Goal: Task Accomplishment & Management: Manage account settings

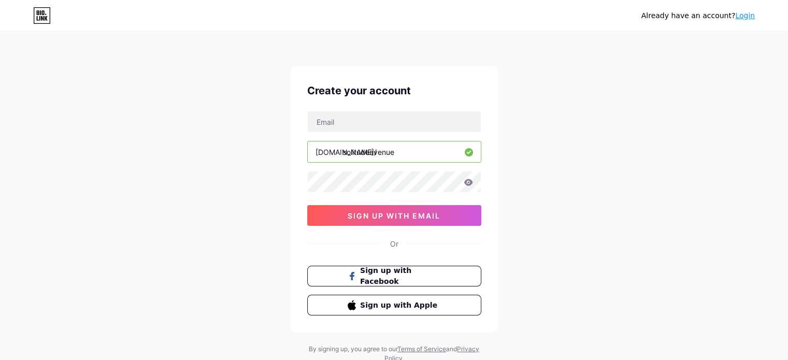
click at [370, 134] on div "[DOMAIN_NAME]/ solitudeavenue 03AFcWeA5HmsS52yB8vve9taM_48uewGdSI00Mj-CZv98tOkV…" at bounding box center [394, 168] width 174 height 115
click at [358, 128] on input "text" at bounding box center [394, 121] width 173 height 21
type input "[EMAIL_ADDRESS][DOMAIN_NAME]"
click at [468, 180] on icon at bounding box center [468, 182] width 9 height 7
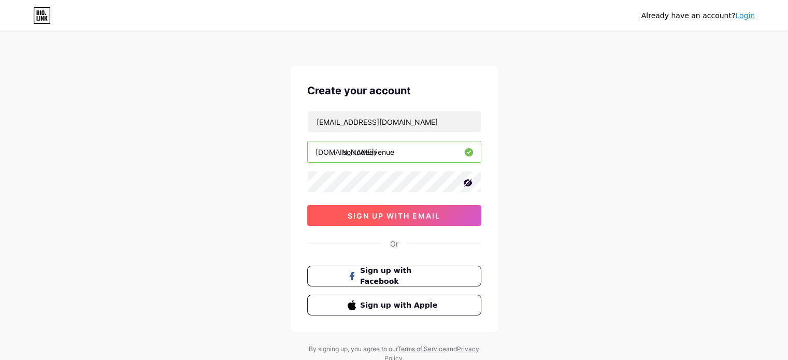
click at [400, 219] on button "sign up with email" at bounding box center [394, 215] width 174 height 21
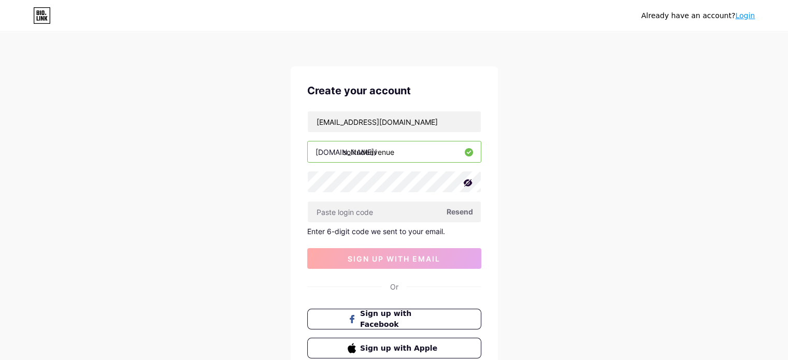
click at [464, 184] on icon at bounding box center [468, 183] width 10 height 10
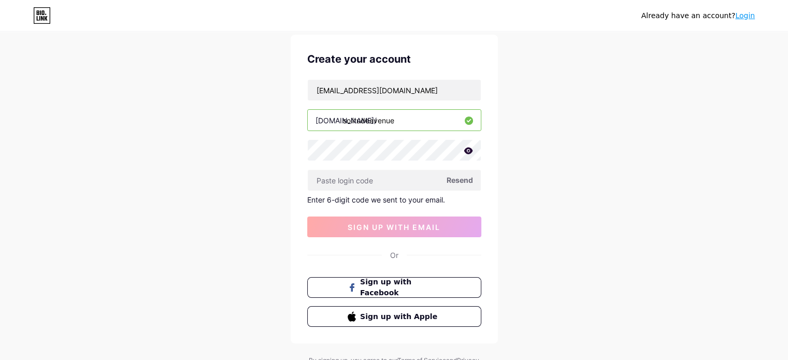
scroll to position [78, 0]
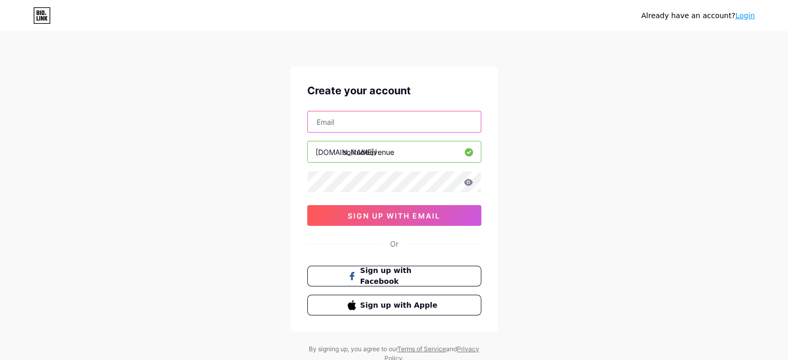
click at [345, 120] on input "text" at bounding box center [394, 121] width 173 height 21
type input "[EMAIL_ADDRESS][DOMAIN_NAME]"
click at [467, 181] on icon at bounding box center [468, 182] width 9 height 7
click at [467, 181] on icon at bounding box center [468, 183] width 10 height 10
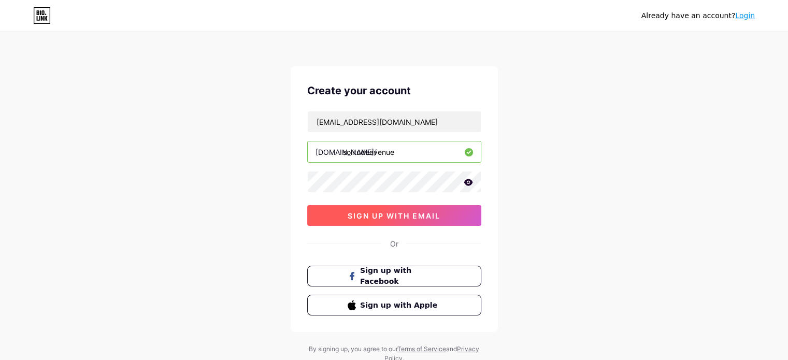
click at [433, 215] on span "sign up with email" at bounding box center [394, 215] width 93 height 9
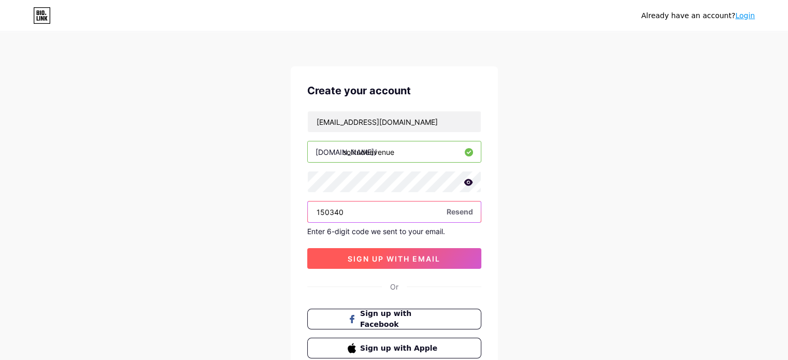
type input "150340"
click at [389, 265] on button "sign up with email" at bounding box center [394, 258] width 174 height 21
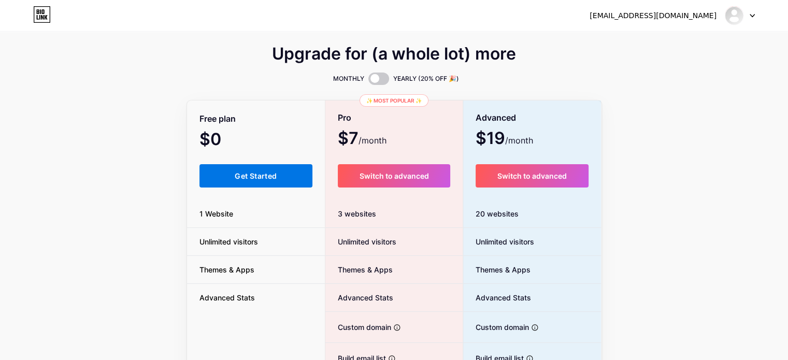
click at [247, 173] on span "Get Started" at bounding box center [256, 176] width 42 height 9
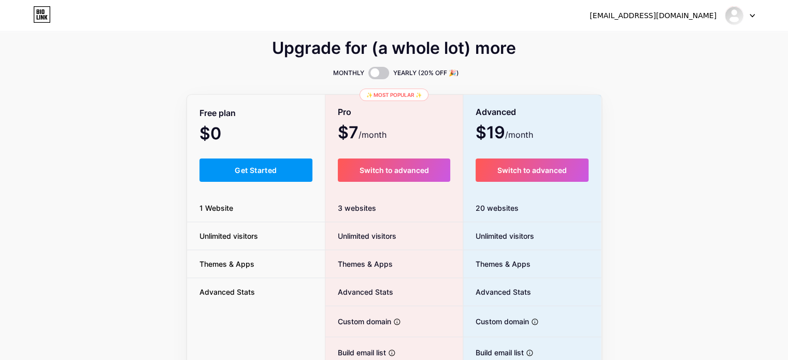
scroll to position [12, 0]
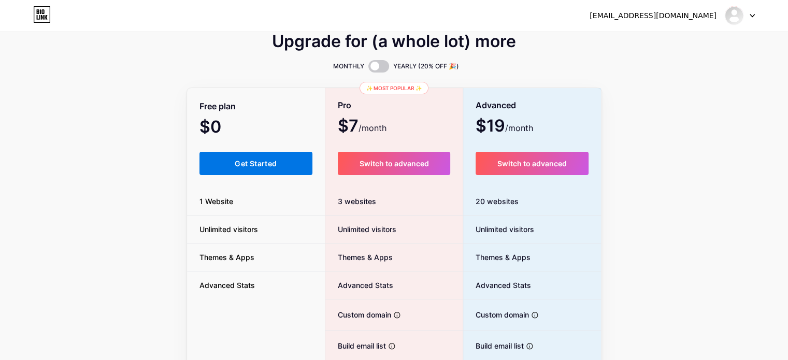
click at [251, 164] on span "Get Started" at bounding box center [256, 163] width 42 height 9
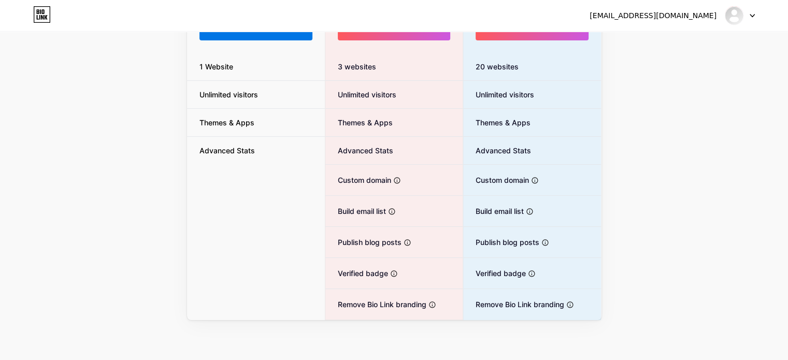
scroll to position [0, 0]
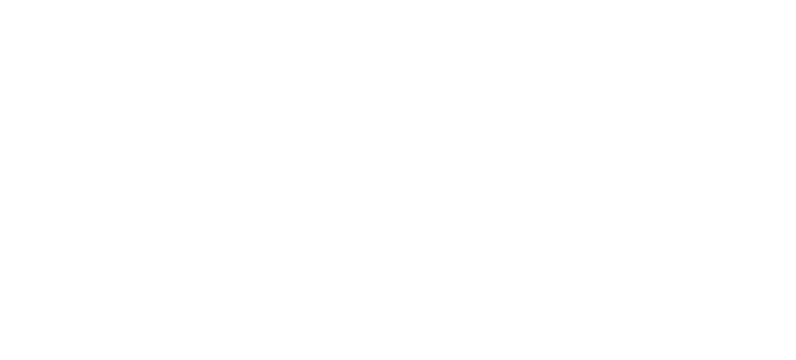
click at [272, 0] on html at bounding box center [398, 0] width 796 height 0
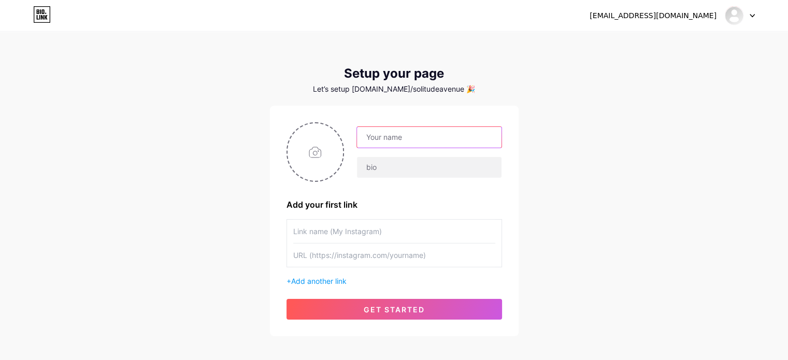
click at [396, 138] on input "text" at bounding box center [429, 137] width 144 height 21
type input "[GEOGRAPHIC_DATA]"
click at [351, 180] on div "[GEOGRAPHIC_DATA]" at bounding box center [395, 152] width 216 height 60
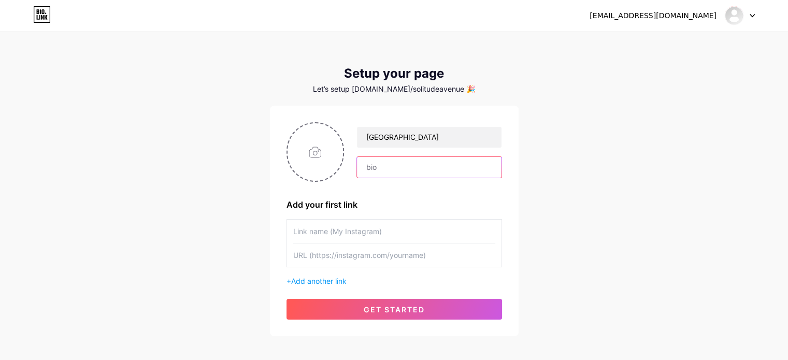
click at [382, 172] on input "text" at bounding box center [429, 167] width 144 height 21
type input "M"
type input "MOVING WITH $ERENITY"
click at [415, 239] on input "text" at bounding box center [394, 231] width 202 height 23
click at [334, 230] on input "text" at bounding box center [394, 231] width 202 height 23
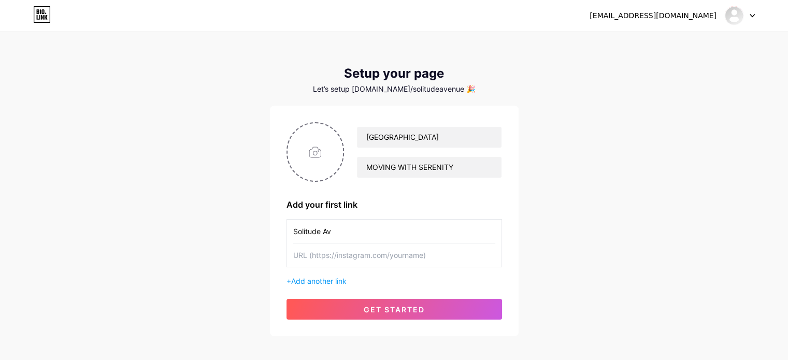
type input "Solitude Ave"
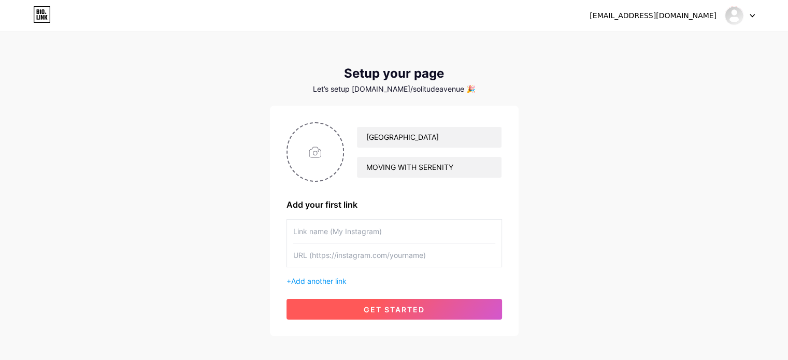
click at [360, 313] on button "get started" at bounding box center [395, 309] width 216 height 21
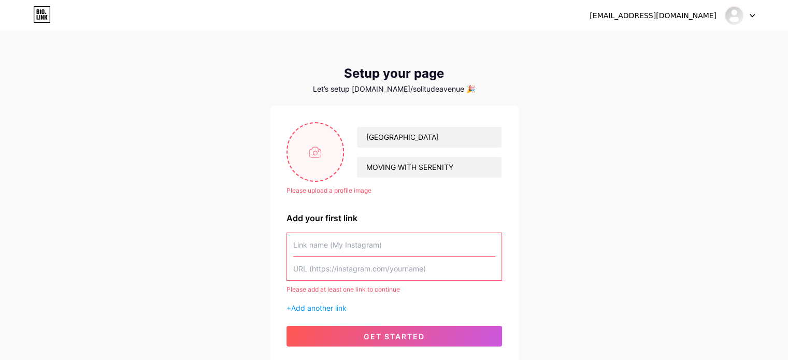
click at [315, 146] on input "file" at bounding box center [316, 152] width 56 height 58
type input "C:\fakepath\logomark-02.png"
click at [349, 241] on input "text" at bounding box center [394, 244] width 202 height 23
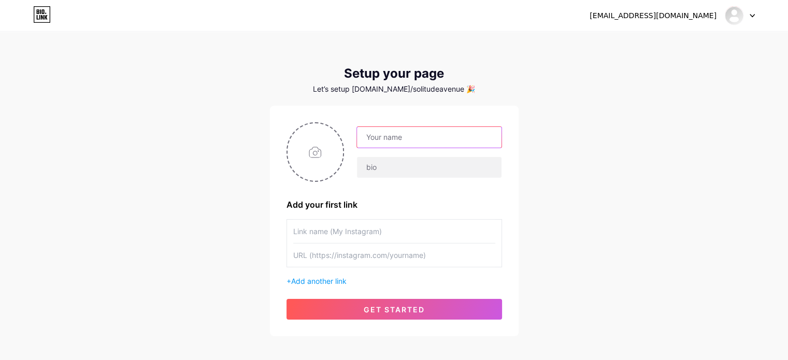
click at [390, 132] on input "text" at bounding box center [429, 137] width 144 height 21
type input "s"
type input "[GEOGRAPHIC_DATA]"
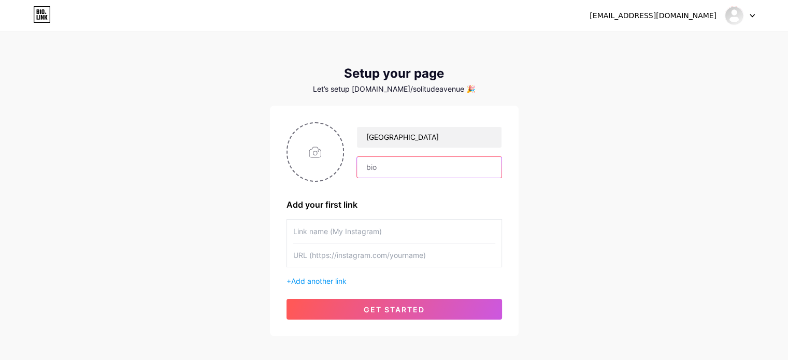
click at [390, 164] on input "text" at bounding box center [429, 167] width 144 height 21
type input "MOVING WITH SERENITY"
click at [306, 232] on input "text" at bounding box center [394, 231] width 202 height 23
type input "[GEOGRAPHIC_DATA]"
click at [317, 264] on input "text" at bounding box center [394, 255] width 202 height 23
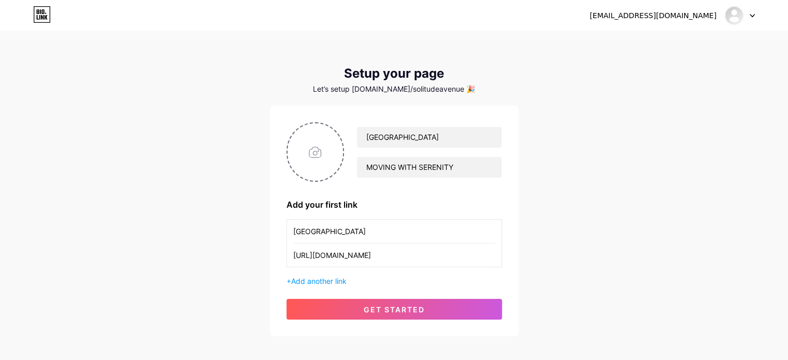
type input "[URL][DOMAIN_NAME]"
drag, startPoint x: 290, startPoint y: 174, endPoint x: 224, endPoint y: 122, distance: 84.2
click at [224, 122] on div "solitudeavenue08@gmail.com Dashboard Logout Setup your page Let’s setup bio.lin…" at bounding box center [394, 185] width 788 height 370
click at [317, 142] on input "file" at bounding box center [316, 152] width 56 height 58
type input "C:\fakepath\logomark-02.png"
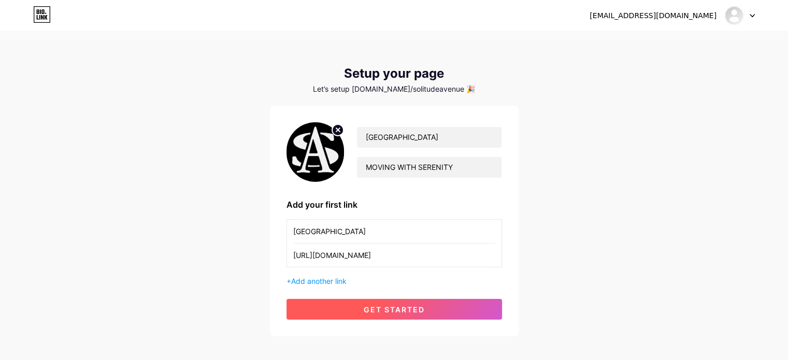
click at [381, 307] on span "get started" at bounding box center [394, 309] width 61 height 9
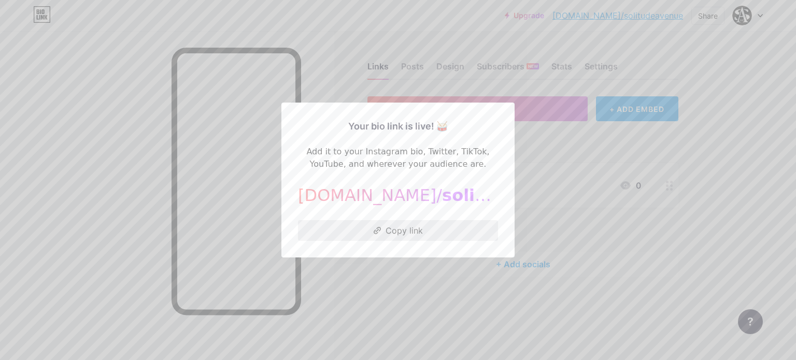
click at [452, 236] on button "Copy link" at bounding box center [398, 230] width 200 height 21
click at [564, 259] on div at bounding box center [398, 180] width 796 height 360
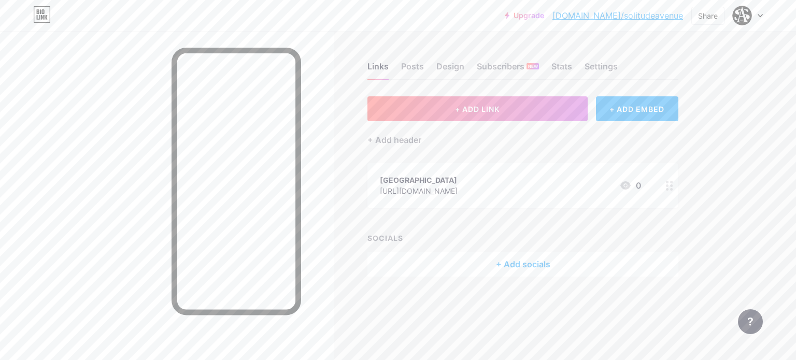
click at [429, 70] on div "Links Posts Design Subscribers NEW Stats Settings" at bounding box center [523, 62] width 311 height 36
click at [447, 68] on div "Design" at bounding box center [450, 69] width 28 height 19
click at [443, 72] on div "Design" at bounding box center [450, 69] width 28 height 19
click at [404, 67] on div "Posts" at bounding box center [412, 69] width 23 height 19
click at [381, 66] on div "Links" at bounding box center [378, 69] width 21 height 19
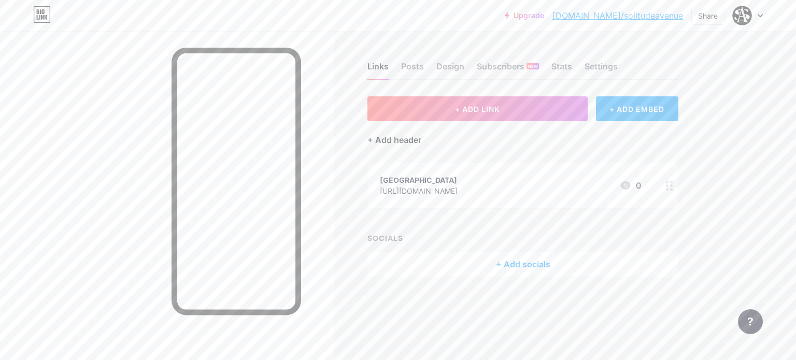
click at [406, 141] on div "+ Add header" at bounding box center [395, 140] width 54 height 12
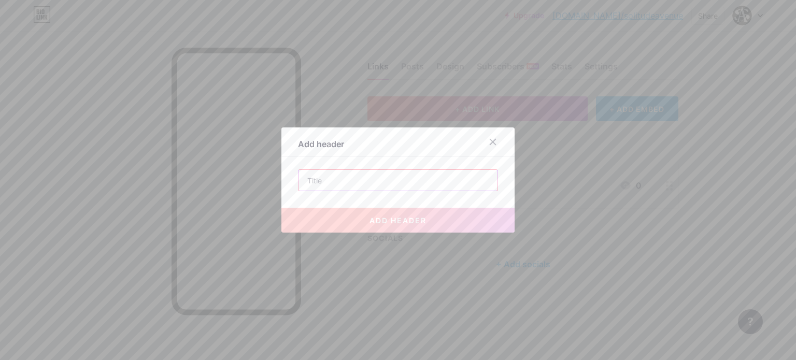
click at [414, 176] on input "text" at bounding box center [398, 180] width 199 height 21
click at [489, 138] on icon at bounding box center [493, 142] width 8 height 8
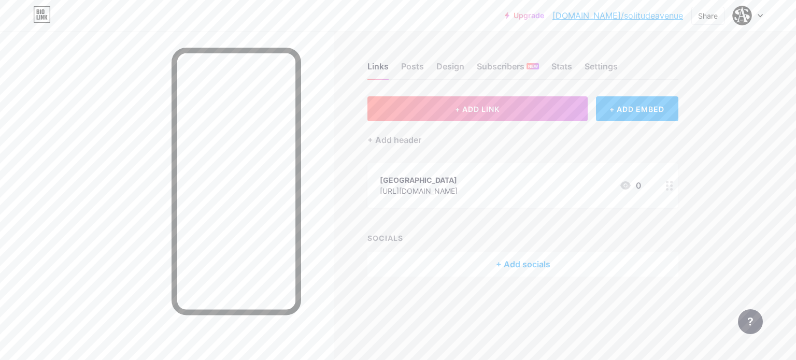
click at [401, 177] on div "[GEOGRAPHIC_DATA]" at bounding box center [419, 180] width 78 height 11
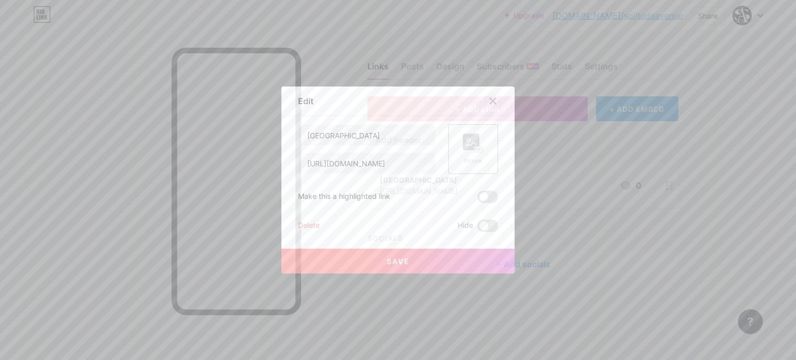
click at [490, 100] on icon at bounding box center [493, 101] width 6 height 6
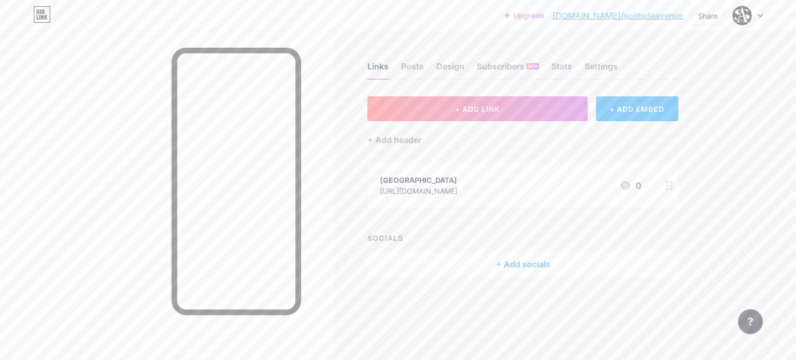
click at [422, 175] on div "[GEOGRAPHIC_DATA]" at bounding box center [419, 180] width 78 height 11
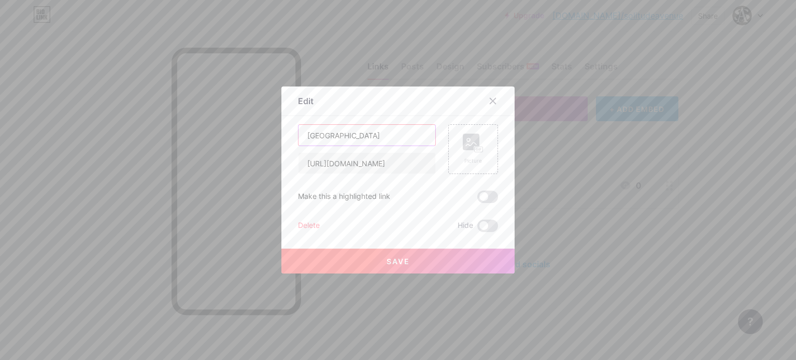
click at [362, 145] on input "[GEOGRAPHIC_DATA]" at bounding box center [367, 135] width 137 height 21
type input "ORDER NOW"
click at [445, 259] on button "Save" at bounding box center [397, 261] width 233 height 25
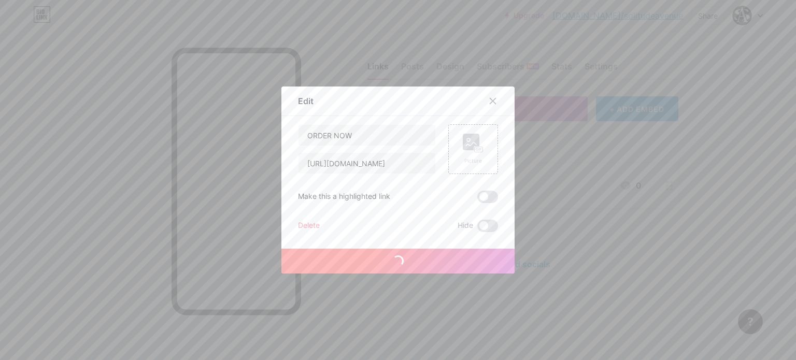
click at [498, 193] on div "Edit Content YouTube Play YouTube video without leaving your page. ADD Vimeo Pl…" at bounding box center [397, 180] width 233 height 187
click at [492, 195] on span at bounding box center [487, 197] width 21 height 12
click at [477, 200] on input "checkbox" at bounding box center [477, 200] width 0 height 0
click at [544, 203] on div at bounding box center [398, 180] width 796 height 360
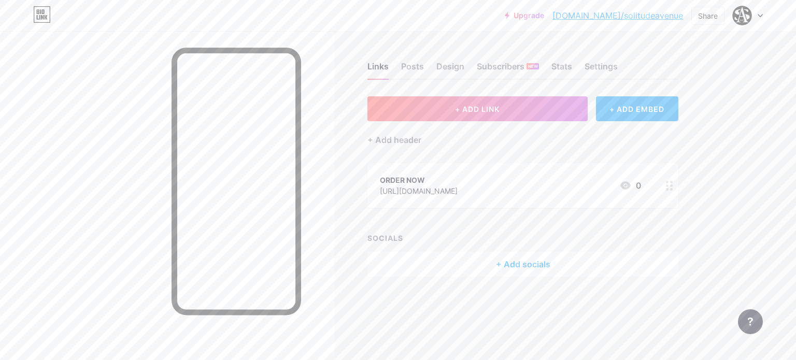
drag, startPoint x: 469, startPoint y: 262, endPoint x: 403, endPoint y: 222, distance: 76.5
click at [403, 222] on div "+ ADD LINK + ADD EMBED + Add header ORDER NOW https://instagram.com/solitudeave…" at bounding box center [523, 186] width 311 height 180
click at [512, 265] on div "+ Add socials" at bounding box center [523, 264] width 311 height 25
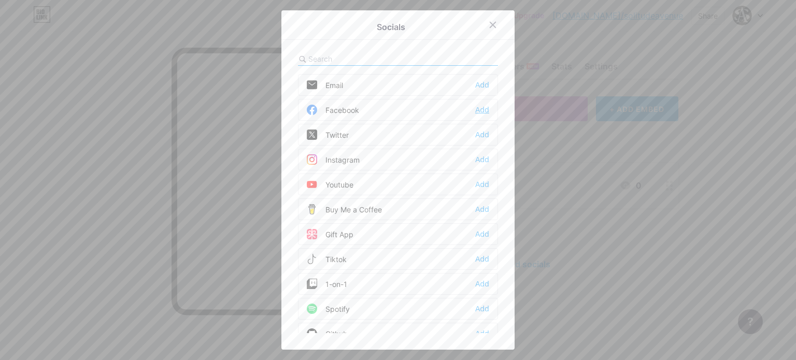
click at [481, 108] on div "Add" at bounding box center [482, 110] width 14 height 10
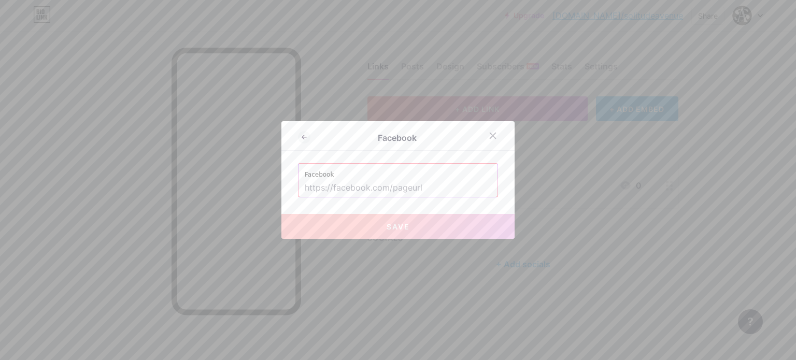
click at [379, 190] on input "text" at bounding box center [398, 188] width 187 height 18
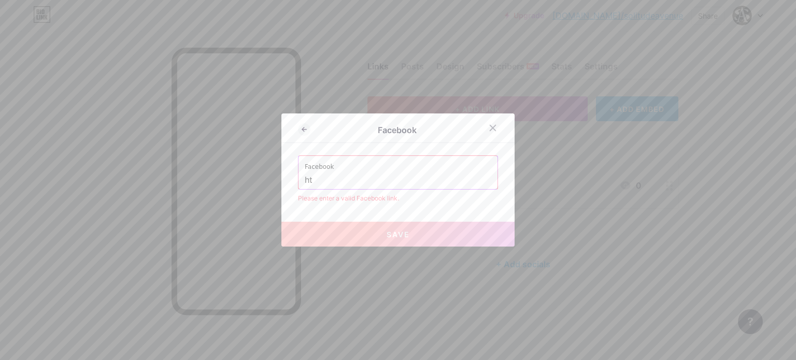
type input "h"
paste input "https://www.facebook.com/profile.php?id=61561108212397"
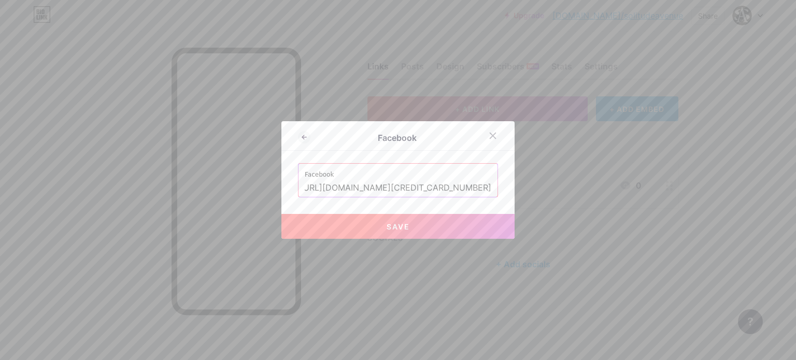
type input "https://www.facebook.com/profile.php?id=61561108212397"
click at [408, 224] on button "Save" at bounding box center [397, 226] width 233 height 25
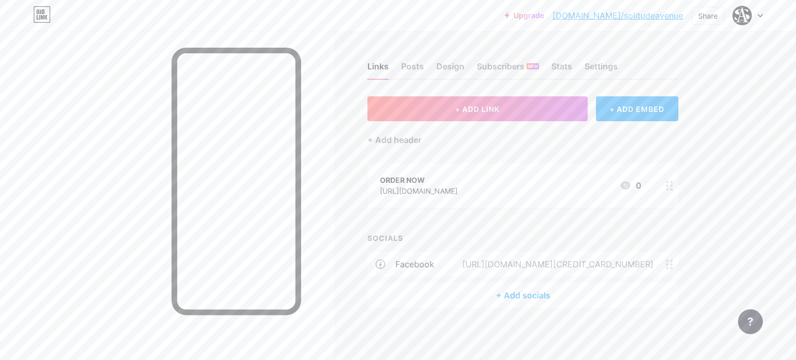
click at [507, 300] on div "+ Add socials" at bounding box center [523, 295] width 311 height 25
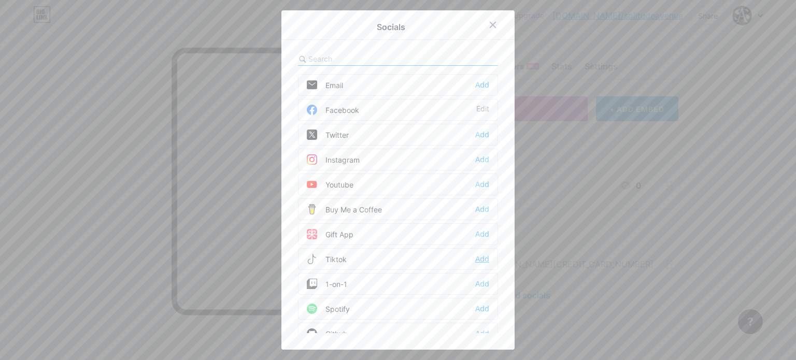
click at [479, 258] on div "Add" at bounding box center [482, 259] width 14 height 10
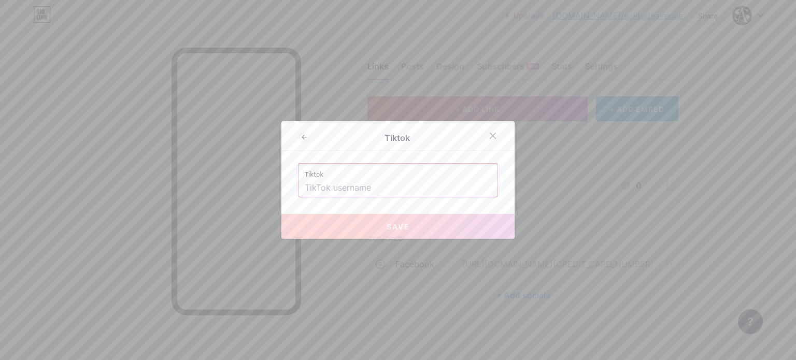
click at [335, 191] on input "text" at bounding box center [398, 188] width 187 height 18
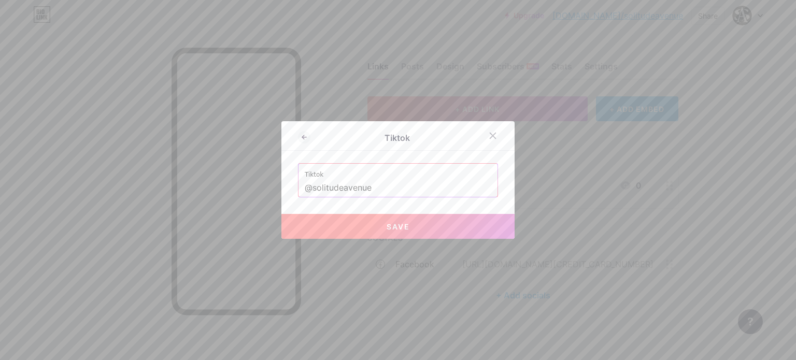
click at [387, 230] on span "Save" at bounding box center [398, 226] width 23 height 9
type input "https://tiktok.com/@solitudeavenue"
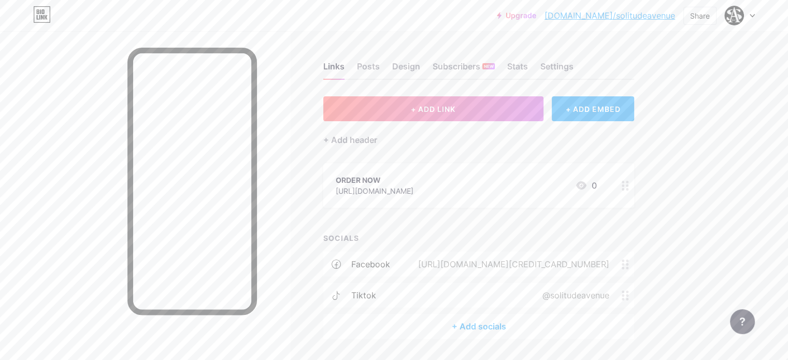
drag, startPoint x: 480, startPoint y: 318, endPoint x: 373, endPoint y: 223, distance: 142.5
click at [373, 223] on div "+ ADD LINK + ADD EMBED + Add header ORDER NOW https://instagram.com/solitudeave…" at bounding box center [478, 217] width 311 height 243
click at [503, 325] on div "+ Add socials" at bounding box center [478, 326] width 311 height 25
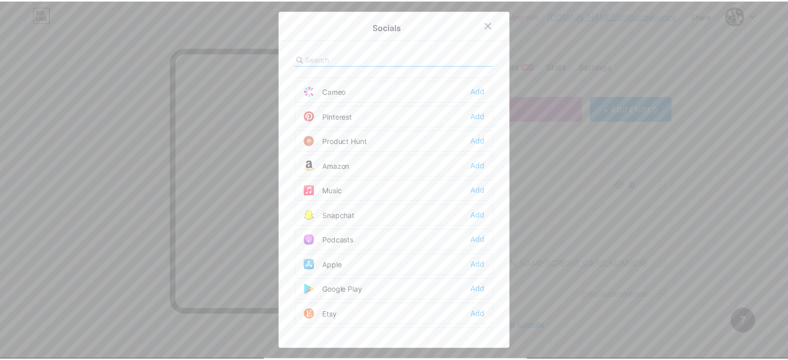
scroll to position [622, 0]
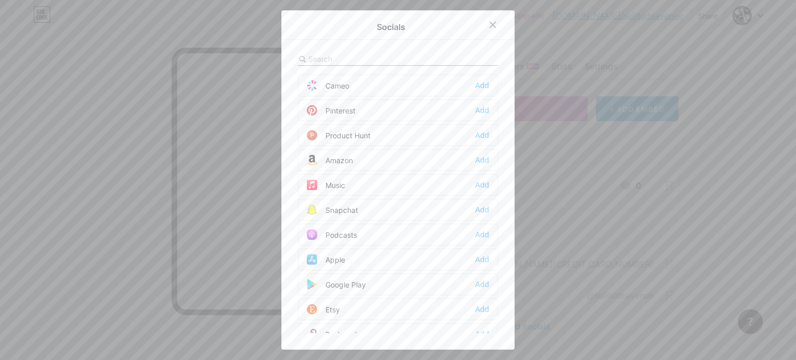
click at [600, 120] on div at bounding box center [398, 180] width 796 height 360
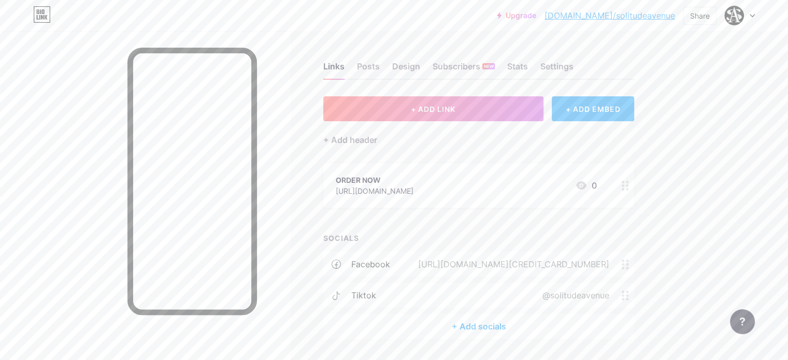
click at [414, 188] on div "https://instagram.com/solitudeave" at bounding box center [375, 191] width 78 height 11
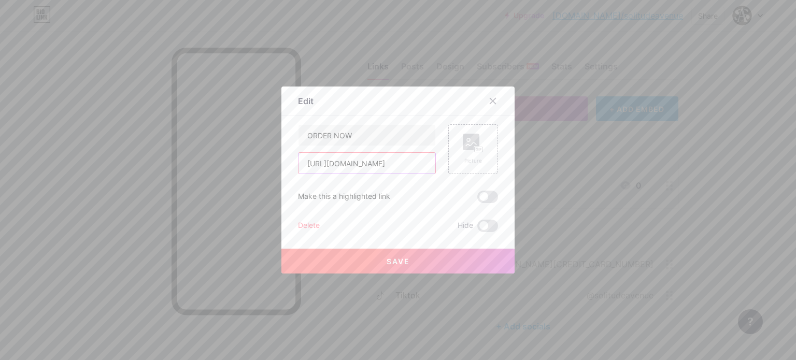
click at [360, 170] on input "https://instagram.com/solitudeave" at bounding box center [367, 163] width 137 height 21
click at [272, 190] on div at bounding box center [398, 180] width 796 height 360
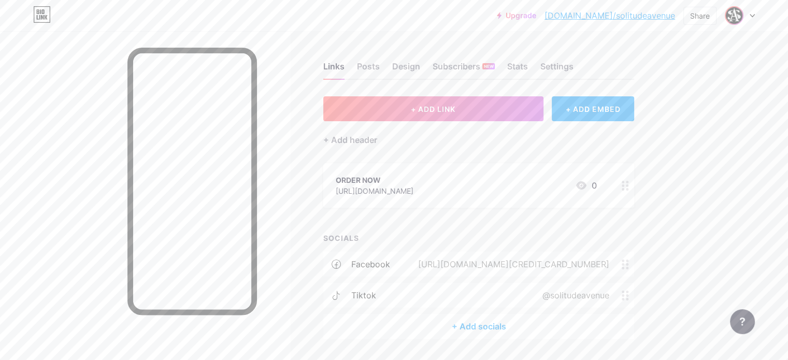
click at [733, 21] on img at bounding box center [734, 15] width 17 height 17
click at [670, 69] on div "bio.link/solitudeavenue" at bounding box center [696, 72] width 80 height 8
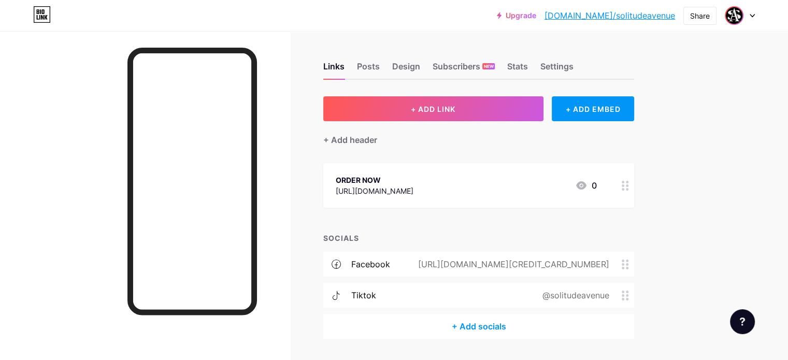
click at [736, 21] on img at bounding box center [734, 15] width 17 height 17
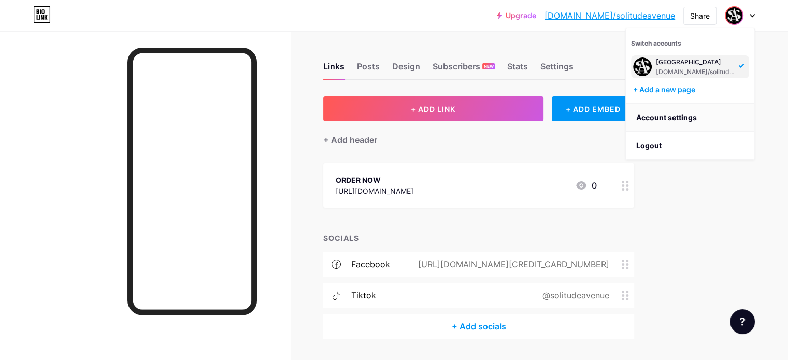
click at [680, 113] on link "Account settings" at bounding box center [690, 118] width 129 height 28
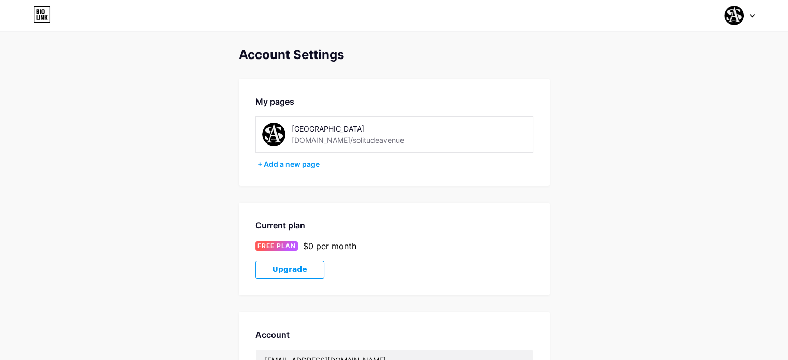
click at [273, 139] on img at bounding box center [273, 134] width 23 height 23
click at [274, 133] on img at bounding box center [273, 134] width 23 height 23
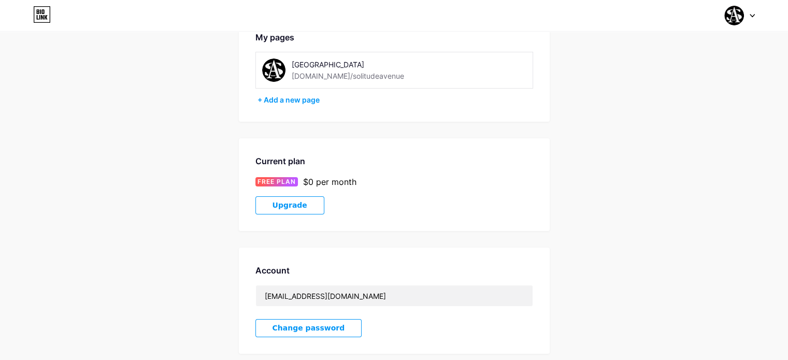
scroll to position [8, 0]
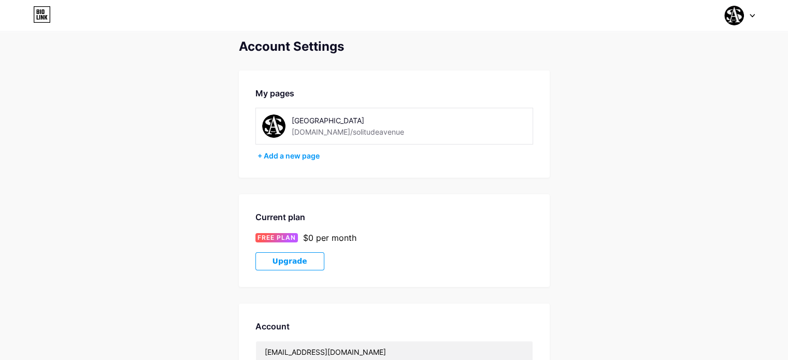
click at [277, 125] on img at bounding box center [273, 126] width 23 height 23
click at [302, 120] on div "[GEOGRAPHIC_DATA]" at bounding box center [365, 120] width 147 height 11
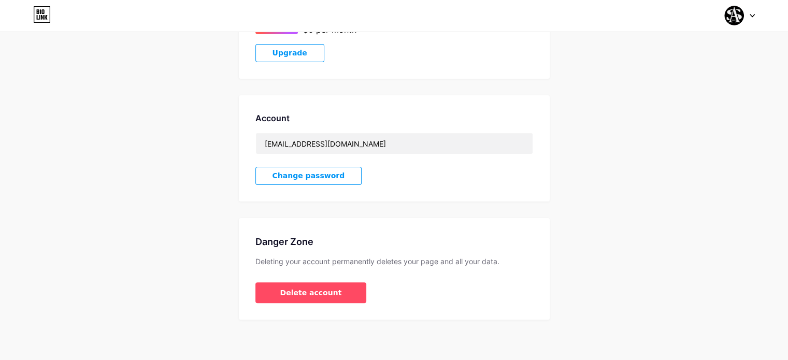
scroll to position [216, 0]
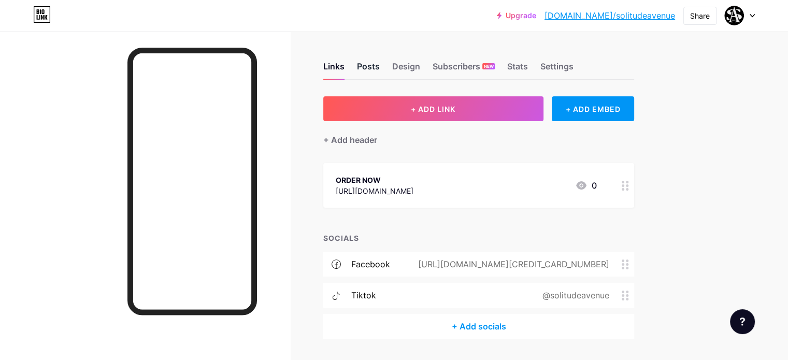
click at [380, 70] on div "Posts" at bounding box center [368, 69] width 23 height 19
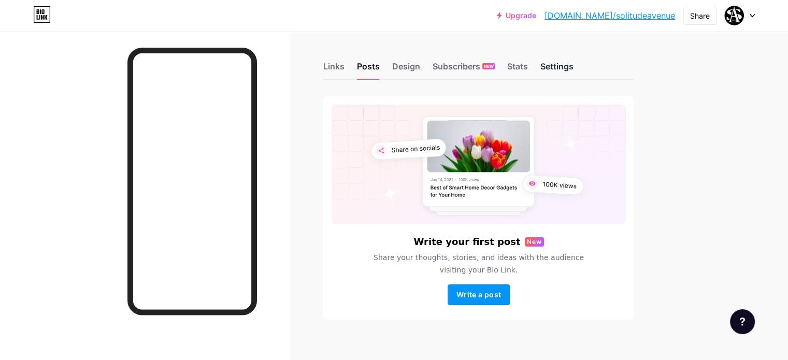
click at [574, 68] on div "Settings" at bounding box center [557, 69] width 33 height 19
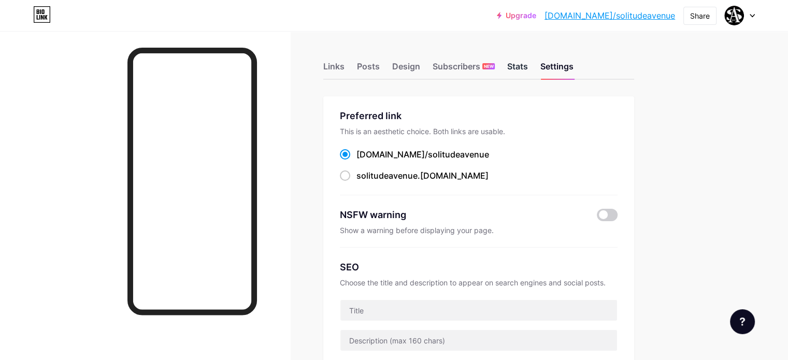
click at [528, 78] on div "Stats" at bounding box center [517, 69] width 21 height 19
click at [420, 68] on div "Design" at bounding box center [406, 69] width 28 height 19
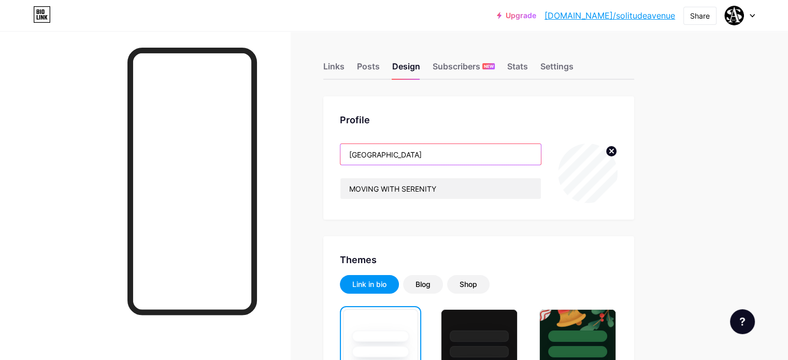
click at [460, 152] on input "[GEOGRAPHIC_DATA]" at bounding box center [441, 154] width 201 height 21
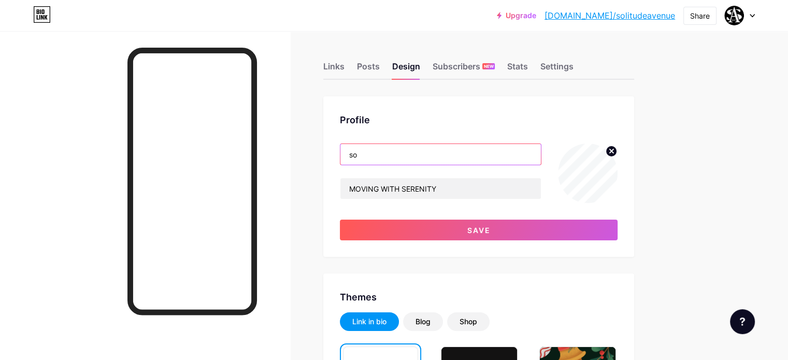
type input "s"
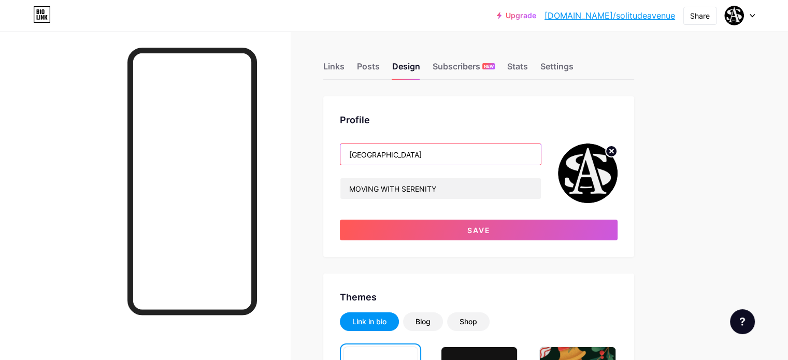
type input "SOLITUDE AVENUE"
click at [618, 179] on img at bounding box center [588, 174] width 60 height 60
click at [617, 153] on circle at bounding box center [611, 151] width 11 height 11
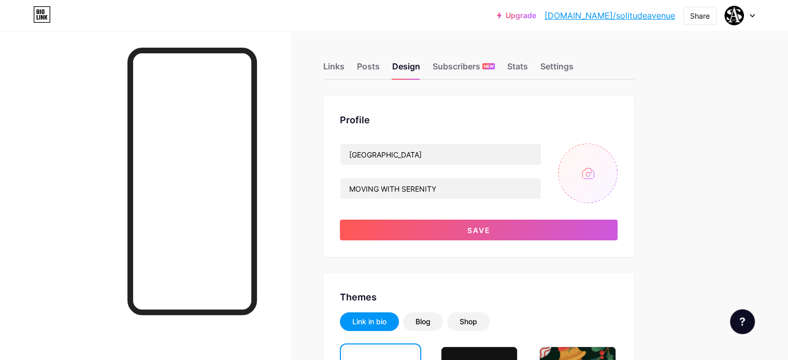
click at [618, 161] on input "file" at bounding box center [588, 174] width 60 height 60
type input "C:\fakepath\pfp.jpg"
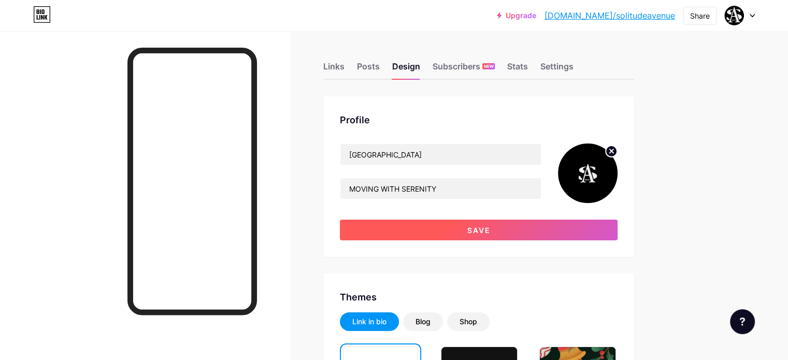
click at [485, 226] on button "Save" at bounding box center [479, 230] width 278 height 21
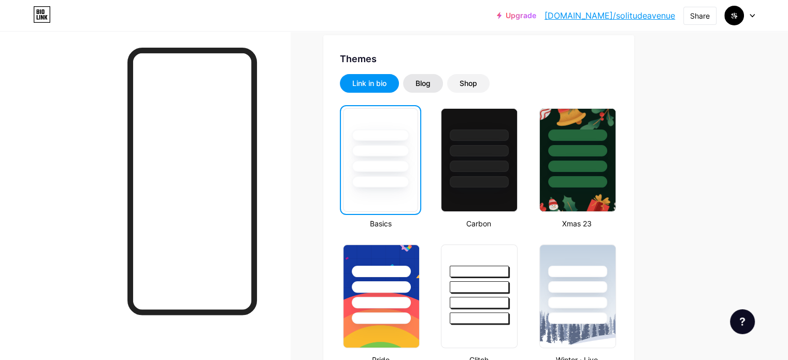
scroll to position [201, 0]
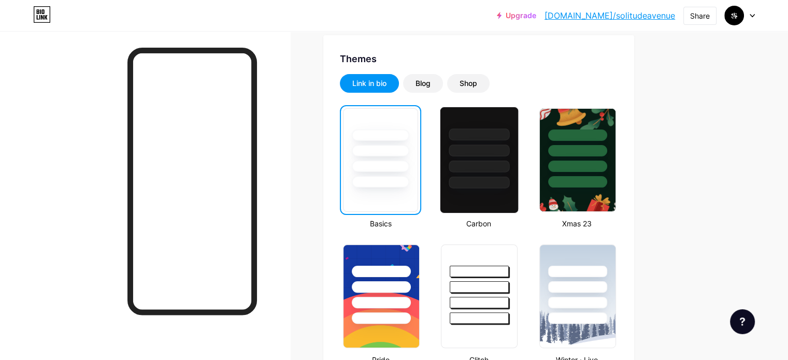
click at [516, 188] on div at bounding box center [479, 160] width 79 height 107
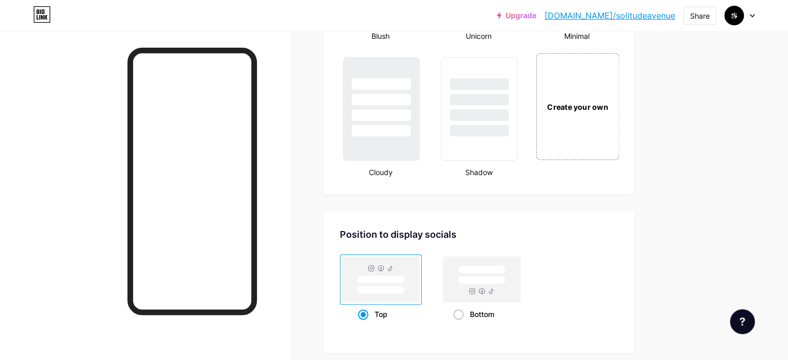
scroll to position [1207, 0]
click at [506, 305] on div "Bottom" at bounding box center [483, 314] width 58 height 19
click at [460, 324] on input "Bottom" at bounding box center [457, 327] width 7 height 7
radio input "true"
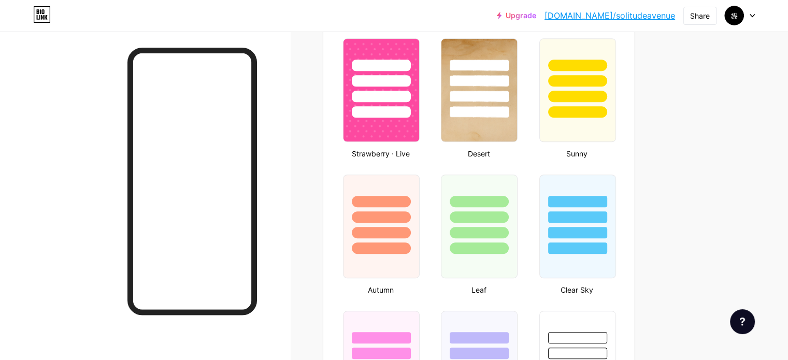
scroll to position [0, 0]
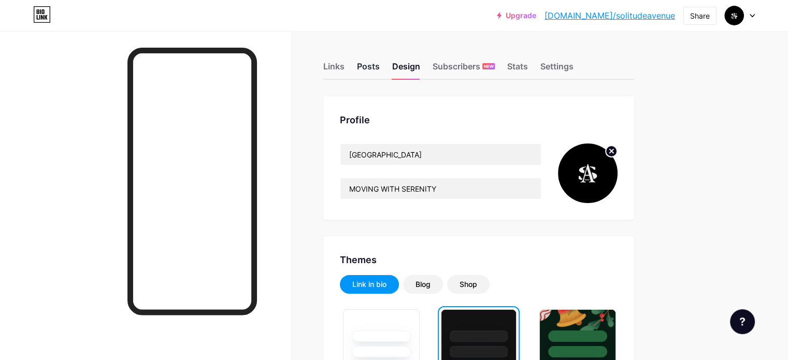
click at [380, 71] on div "Posts" at bounding box center [368, 69] width 23 height 19
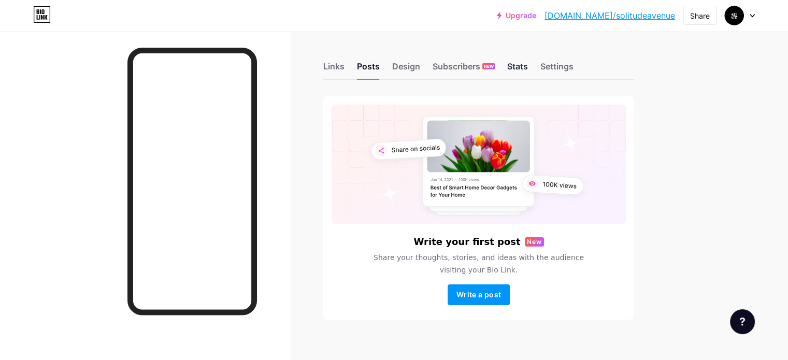
click at [528, 64] on div "Stats" at bounding box center [517, 69] width 21 height 19
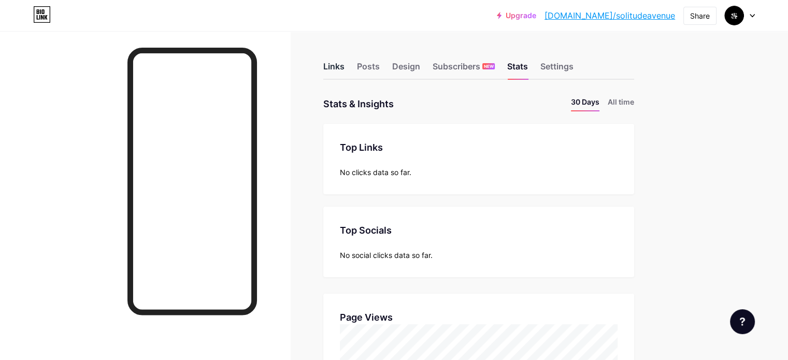
scroll to position [360, 788]
click at [345, 70] on div "Links" at bounding box center [333, 69] width 21 height 19
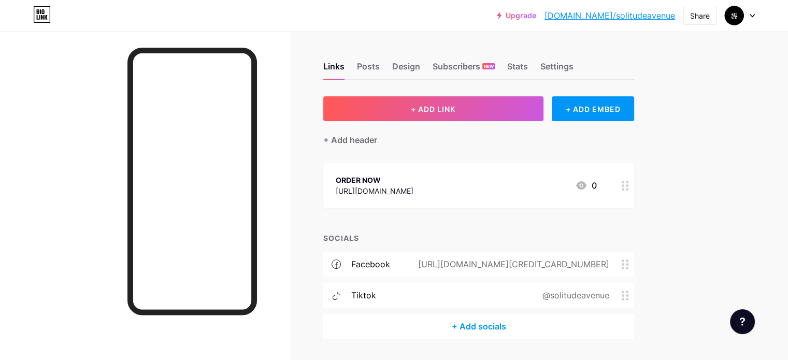
click at [414, 195] on div "https://instagram.com/solitudeave" at bounding box center [375, 191] width 78 height 11
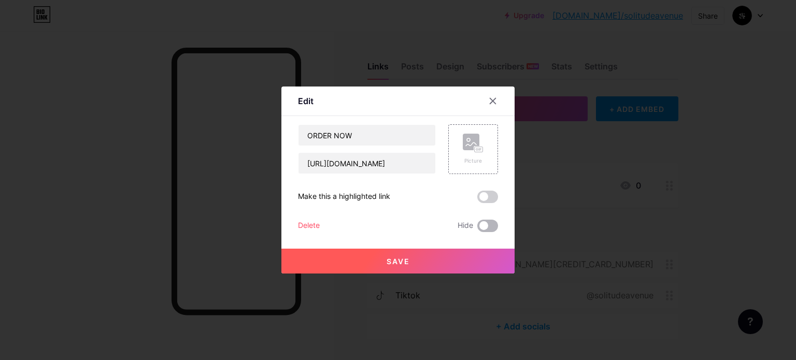
click at [487, 225] on span at bounding box center [487, 226] width 21 height 12
click at [477, 229] on input "checkbox" at bounding box center [477, 229] width 0 height 0
click at [445, 252] on button "Save" at bounding box center [397, 261] width 233 height 25
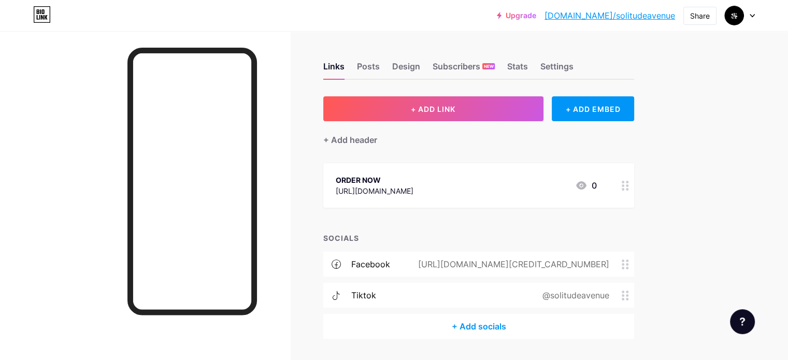
click at [730, 236] on div "Upgrade bio.link/solitu... bio.link/solitudeavenue Share Switch accounts SOLITU…" at bounding box center [394, 195] width 788 height 391
click at [414, 181] on div "ORDER NOW" at bounding box center [375, 180] width 78 height 11
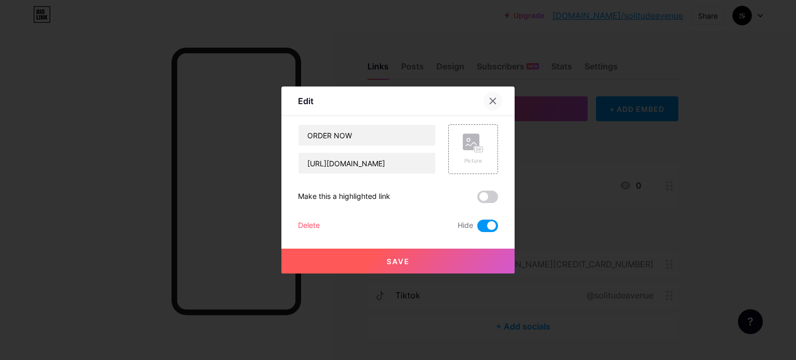
click at [490, 99] on icon at bounding box center [493, 101] width 6 height 6
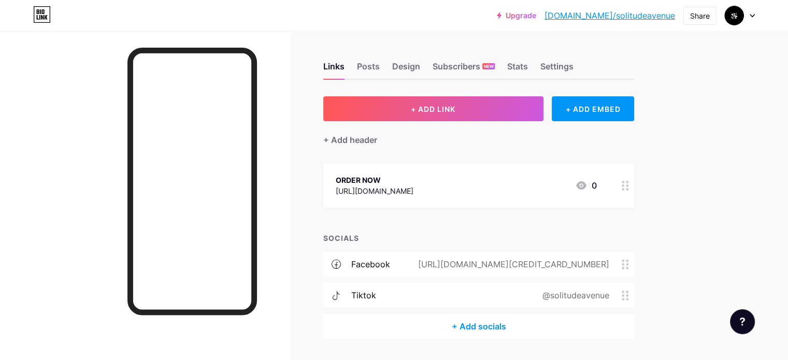
click at [505, 334] on div "+ Add socials" at bounding box center [478, 326] width 311 height 25
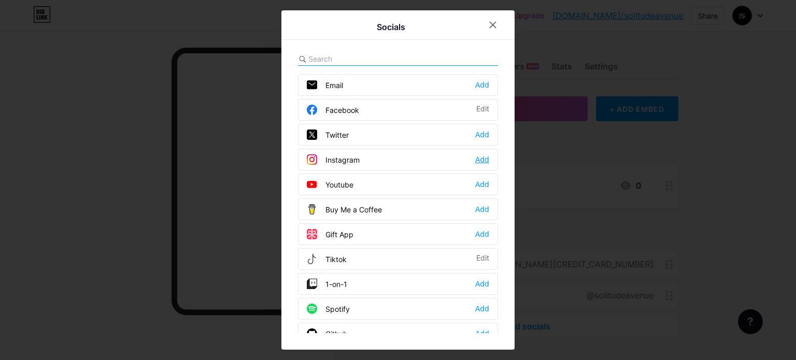
click at [481, 160] on div "Add" at bounding box center [482, 159] width 14 height 10
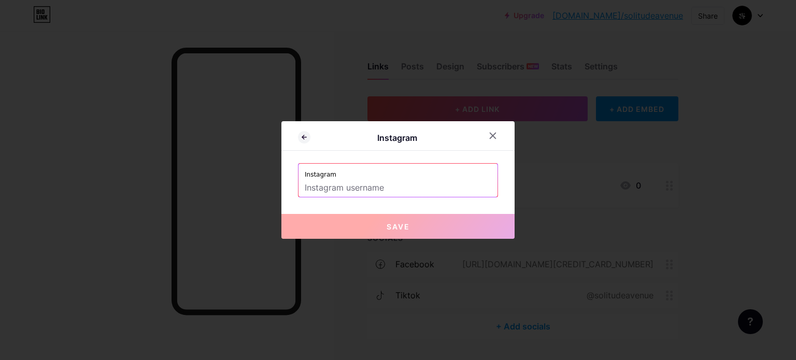
click at [369, 199] on div "Instagram Instagram Save" at bounding box center [397, 180] width 233 height 118
click at [338, 187] on input "text" at bounding box center [398, 188] width 187 height 18
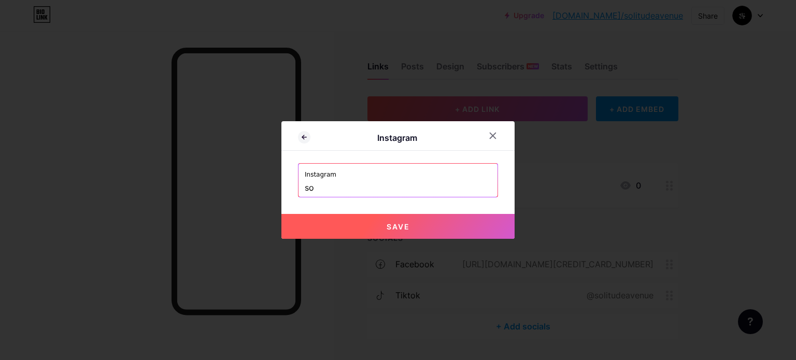
type input "s"
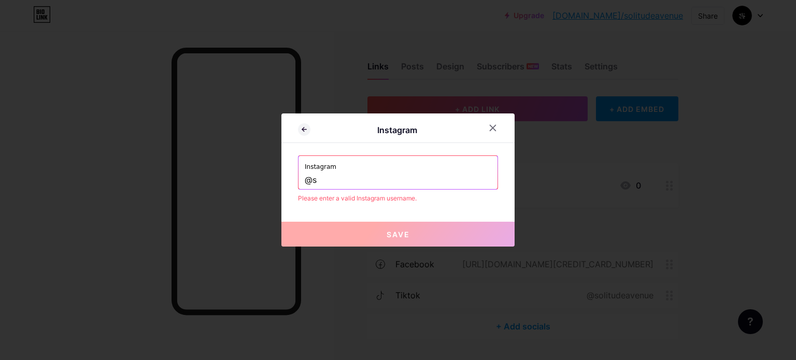
type input "@"
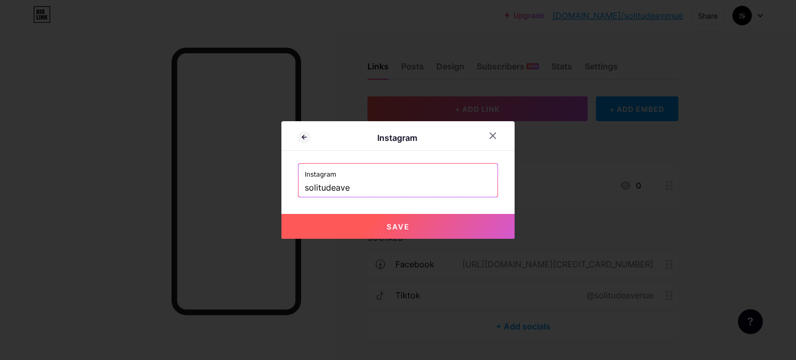
click at [355, 228] on button "Save" at bounding box center [397, 226] width 233 height 25
type input "https://instagram.com/solitudeave"
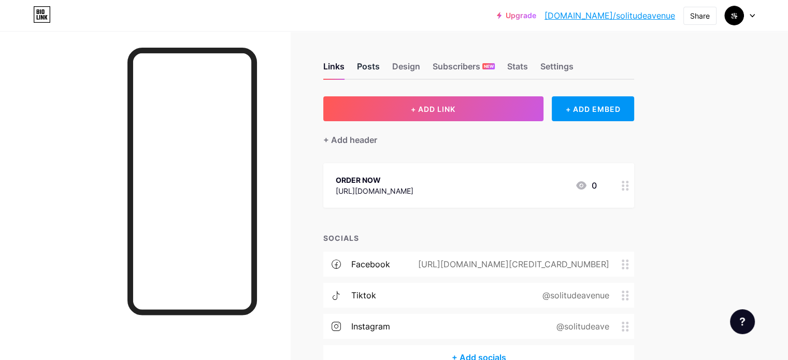
click at [380, 67] on div "Posts" at bounding box center [368, 69] width 23 height 19
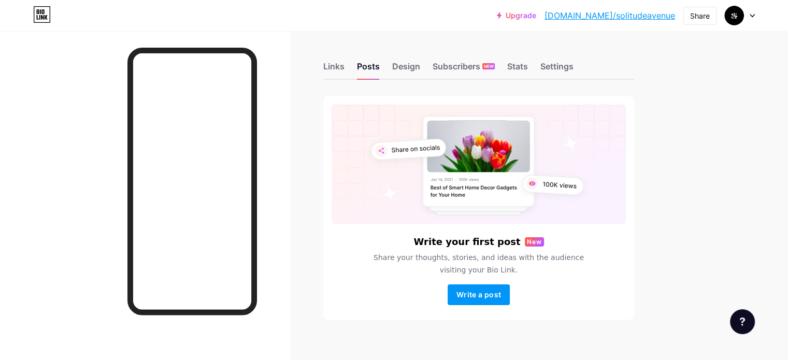
scroll to position [11, 0]
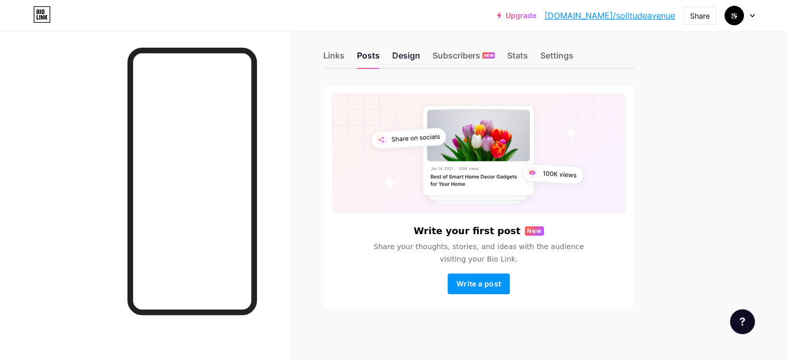
click at [420, 58] on div "Design" at bounding box center [406, 58] width 28 height 19
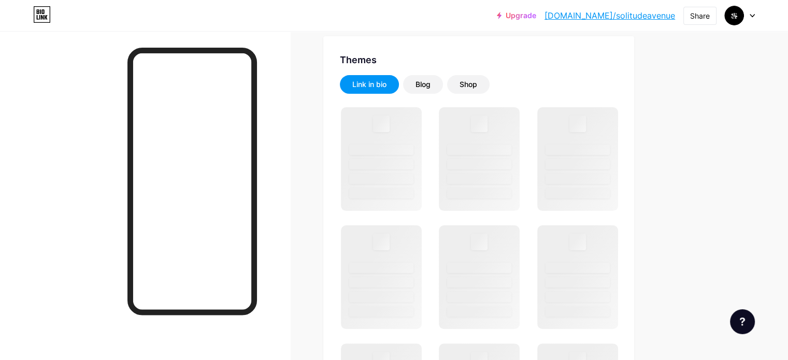
scroll to position [201, 0]
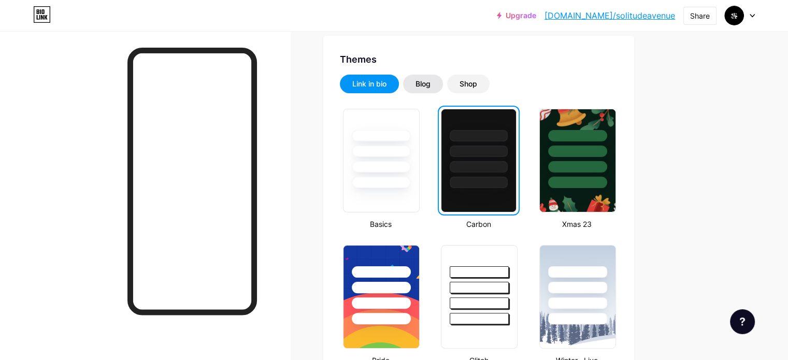
click at [443, 90] on div "Blog" at bounding box center [423, 84] width 40 height 19
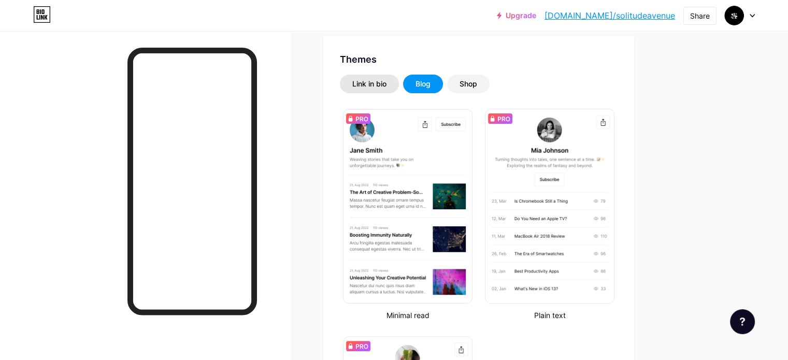
click at [387, 81] on div "Link in bio" at bounding box center [369, 84] width 34 height 10
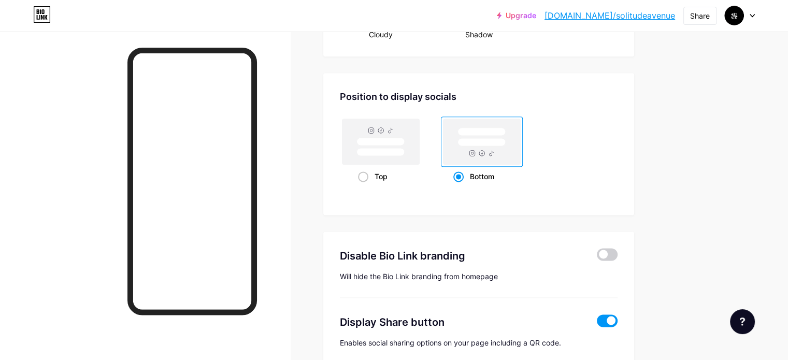
scroll to position [1234, 0]
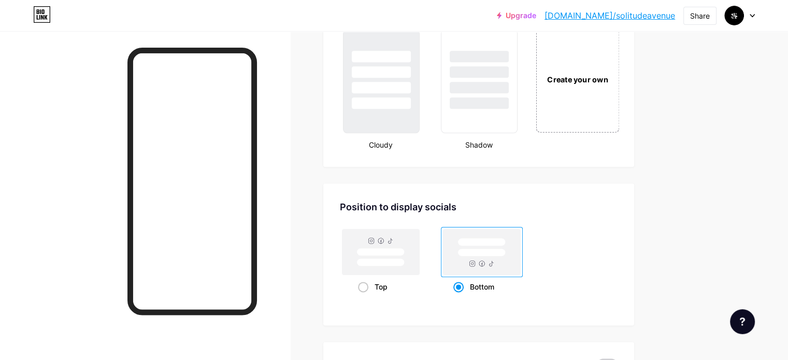
click at [619, 87] on div "Create your own" at bounding box center [577, 78] width 83 height 107
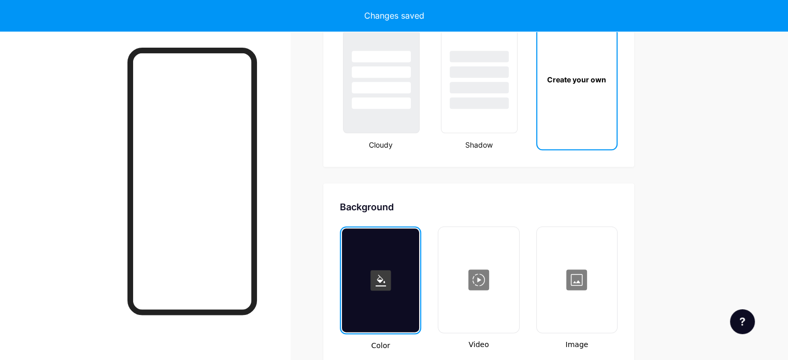
scroll to position [1277, 0]
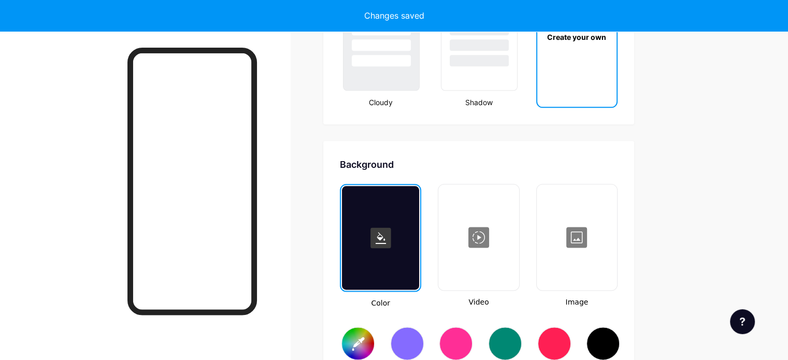
type input "#ffffff"
type input "#000000"
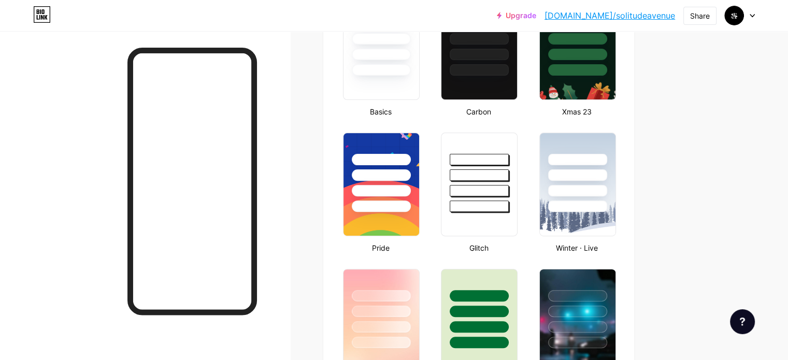
scroll to position [0, 0]
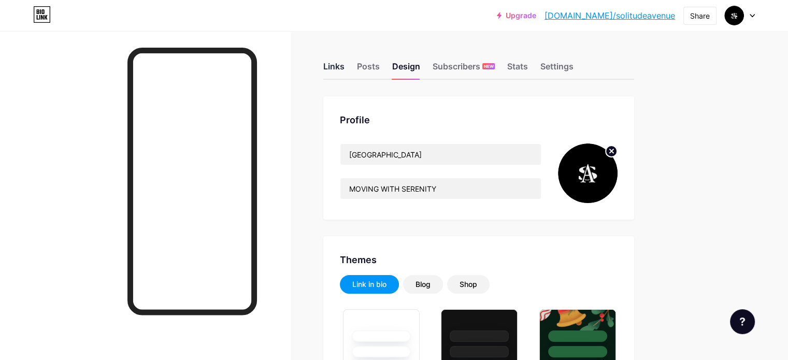
click at [345, 67] on div "Links" at bounding box center [333, 69] width 21 height 19
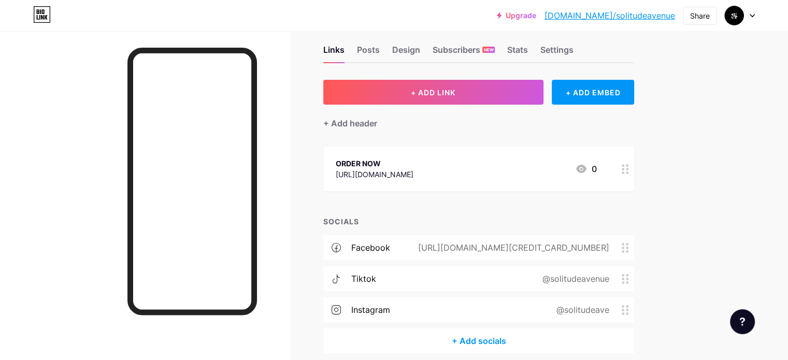
scroll to position [12, 0]
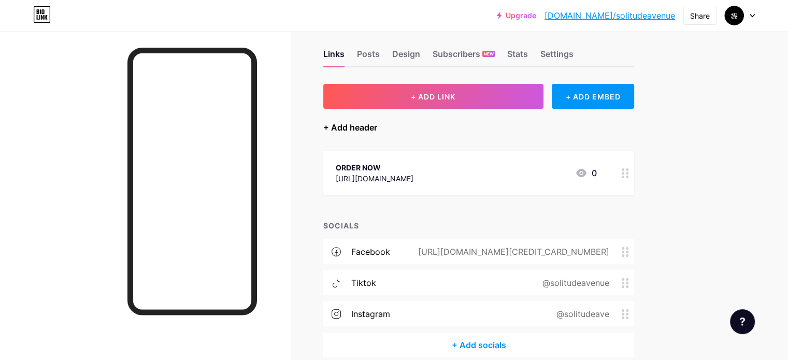
click at [377, 128] on div "+ Add header" at bounding box center [350, 127] width 54 height 12
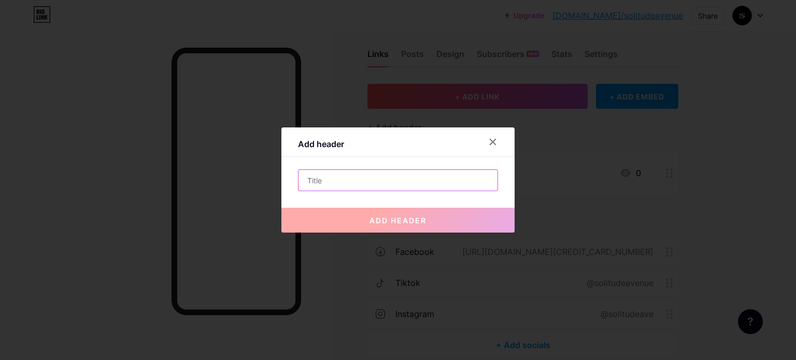
click at [385, 177] on input "text" at bounding box center [398, 180] width 199 height 21
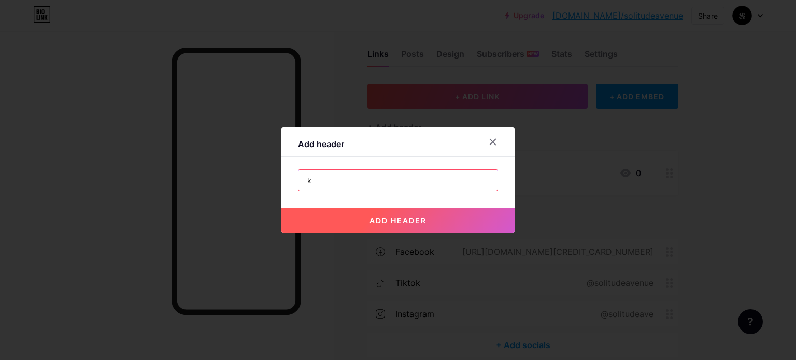
type input "k"
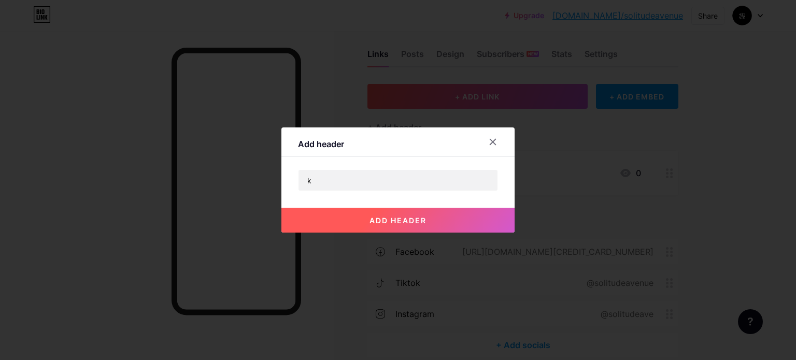
click at [365, 209] on button "add header" at bounding box center [397, 220] width 233 height 25
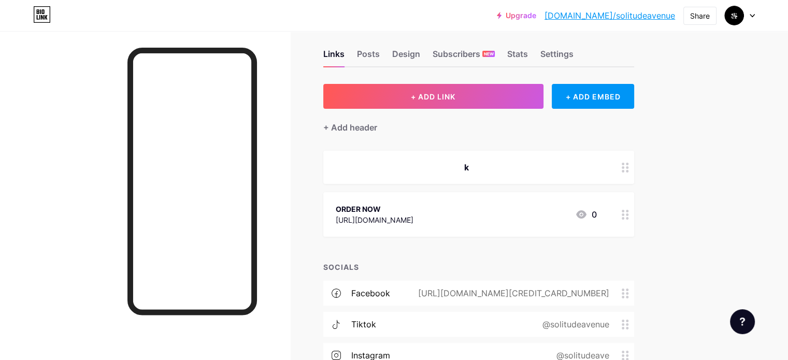
click at [629, 163] on icon at bounding box center [625, 168] width 7 height 10
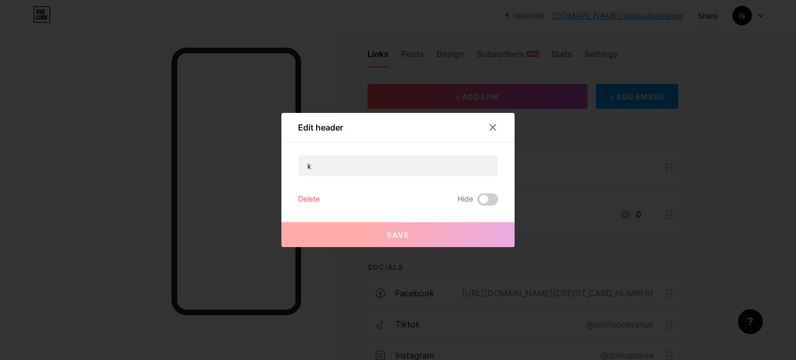
click at [301, 193] on div "Delete" at bounding box center [309, 199] width 22 height 12
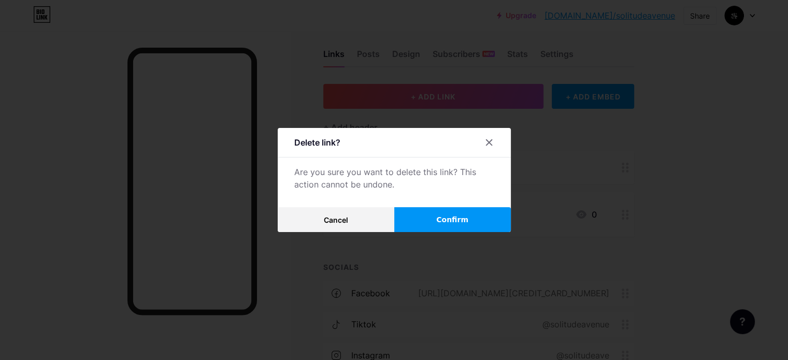
click at [449, 222] on span "Confirm" at bounding box center [452, 220] width 32 height 11
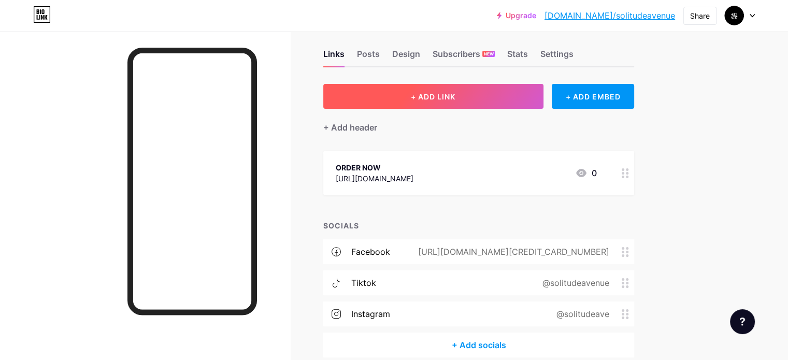
click at [495, 103] on button "+ ADD LINK" at bounding box center [433, 96] width 220 height 25
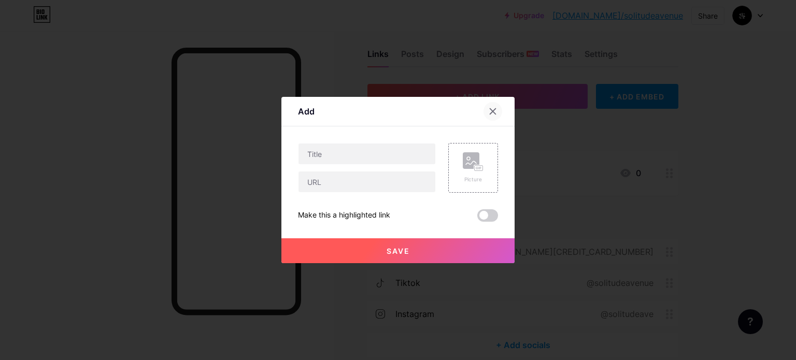
click at [492, 108] on icon at bounding box center [493, 111] width 8 height 8
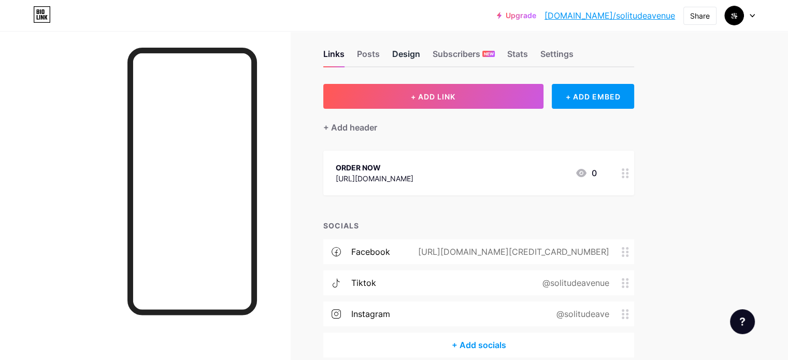
click at [420, 60] on div "Design" at bounding box center [406, 57] width 28 height 19
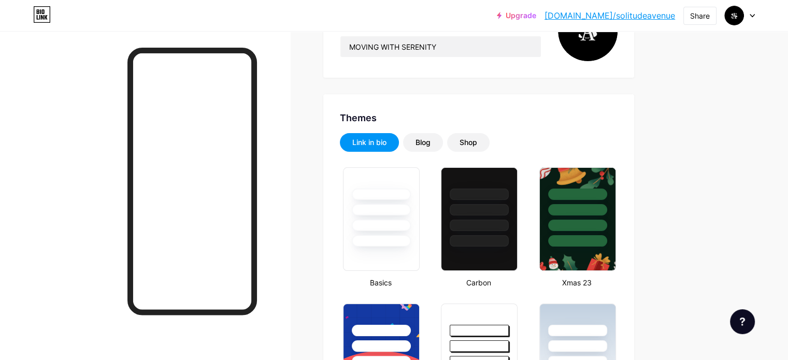
type input "#ffffff"
type input "#000000"
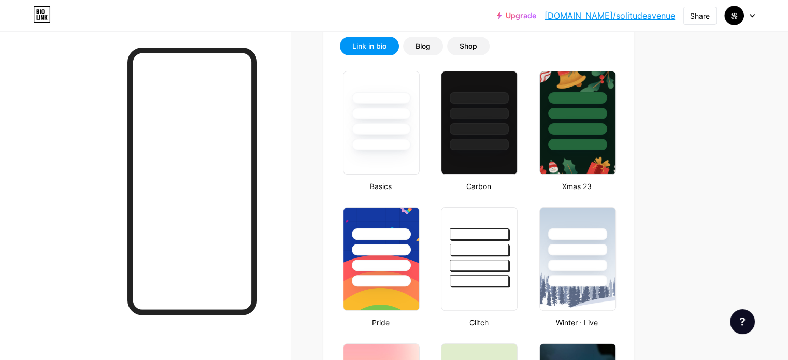
scroll to position [251, 0]
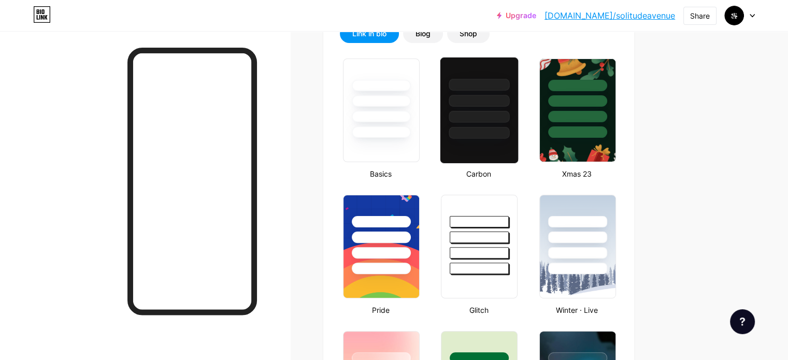
click at [519, 149] on div at bounding box center [479, 110] width 79 height 107
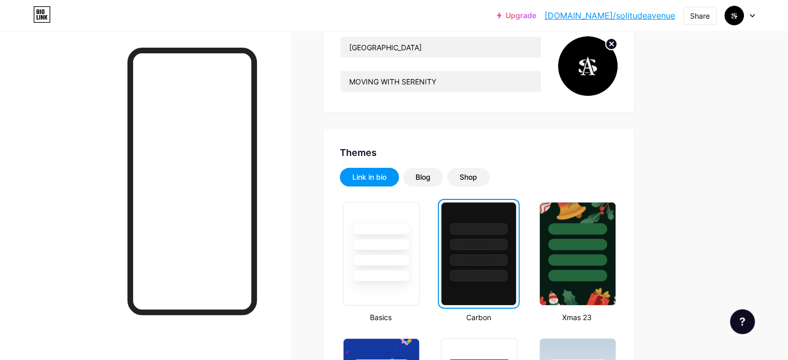
scroll to position [0, 0]
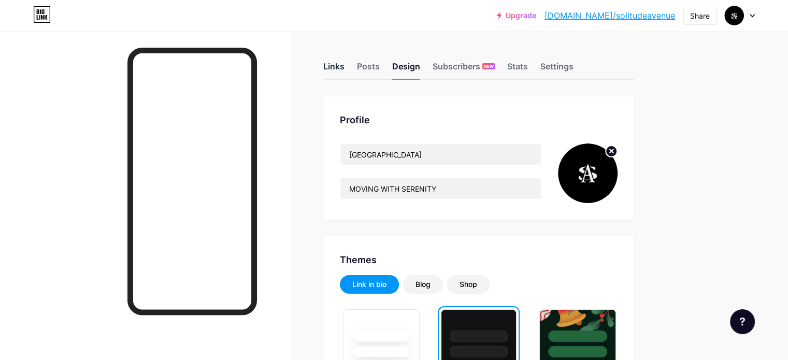
click at [345, 73] on div "Links" at bounding box center [333, 69] width 21 height 19
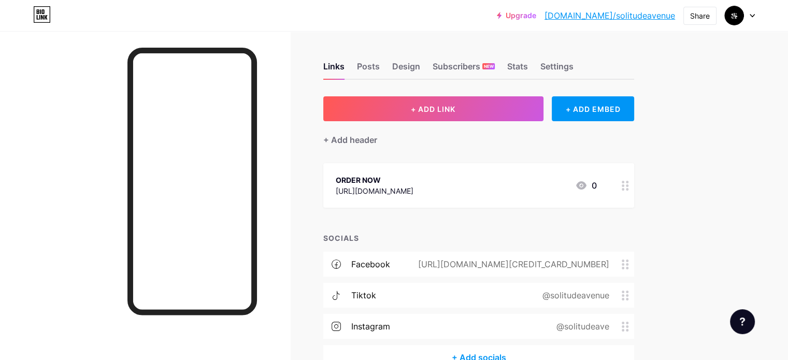
click at [529, 180] on div "ORDER NOW https://instagram.com/solitudeave 0" at bounding box center [466, 186] width 261 height 24
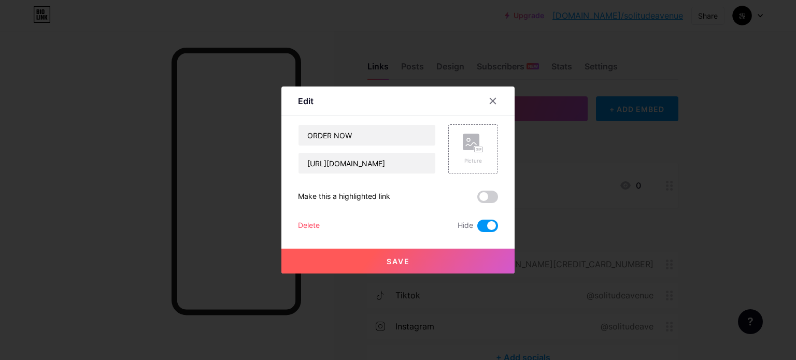
click at [483, 228] on span at bounding box center [487, 226] width 21 height 12
click at [477, 229] on input "checkbox" at bounding box center [477, 229] width 0 height 0
click at [456, 257] on button "Save" at bounding box center [397, 261] width 233 height 25
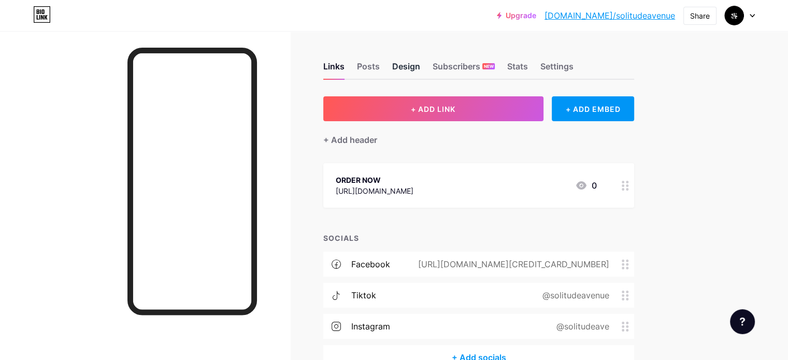
click at [420, 62] on div "Design" at bounding box center [406, 69] width 28 height 19
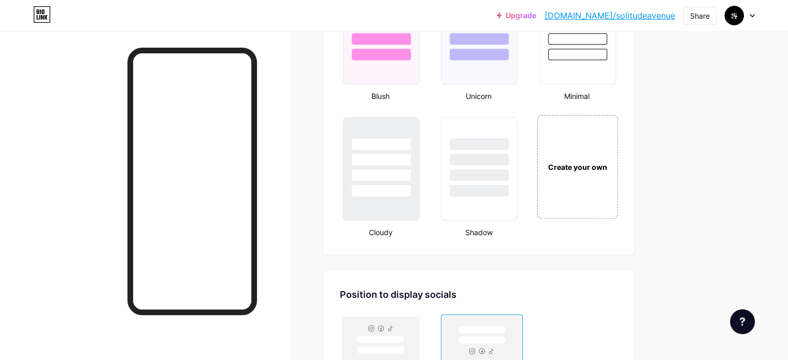
scroll to position [1142, 0]
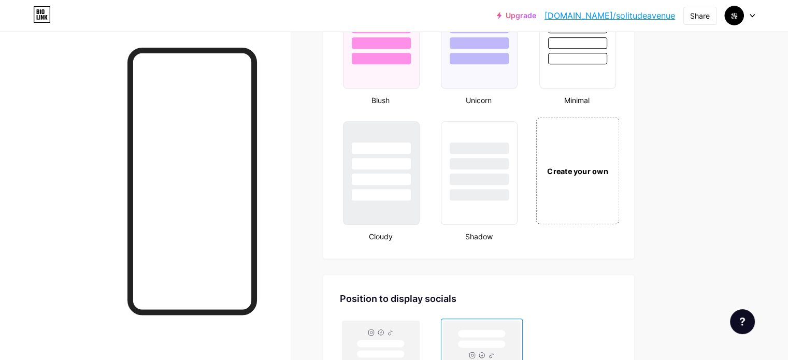
click at [619, 179] on div "Create your own" at bounding box center [577, 170] width 83 height 107
click at [615, 166] on div "Create your own" at bounding box center [577, 171] width 76 height 11
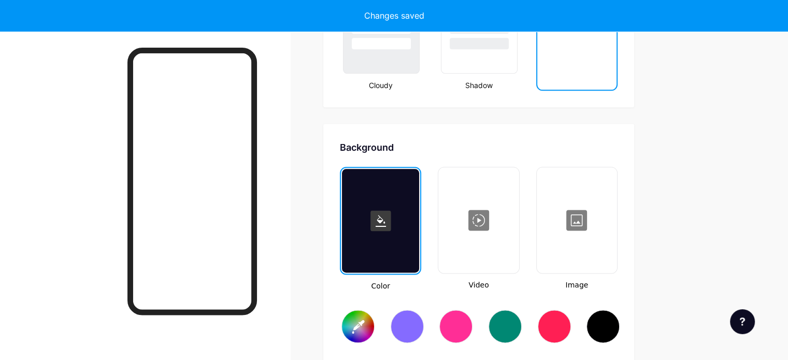
scroll to position [1373, 0]
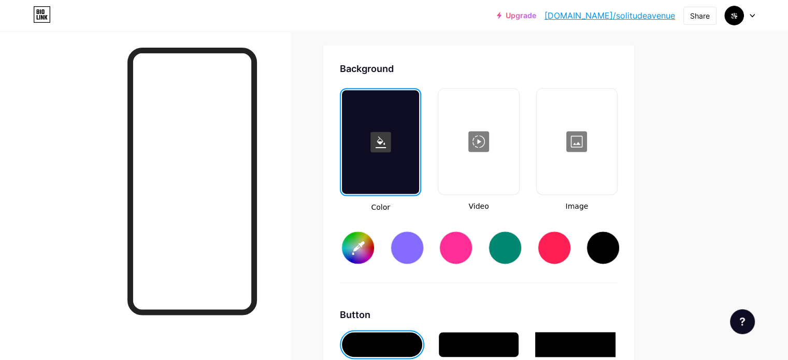
click at [419, 187] on div at bounding box center [380, 142] width 77 height 104
type input "#ffffff"
type input "#000000"
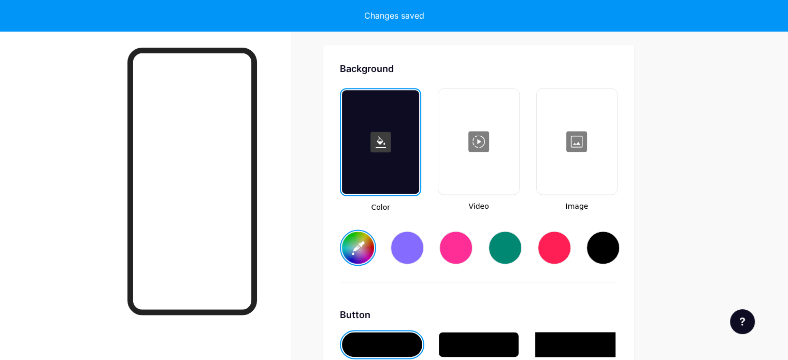
click at [620, 252] on div at bounding box center [603, 247] width 33 height 33
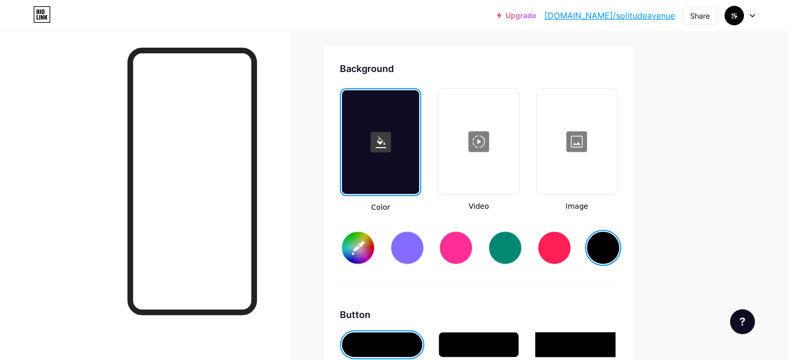
click at [374, 247] on input "#000000" at bounding box center [358, 248] width 32 height 32
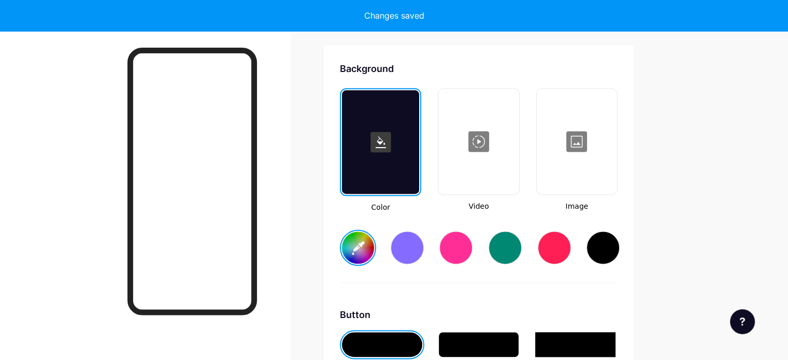
type input "#000000"
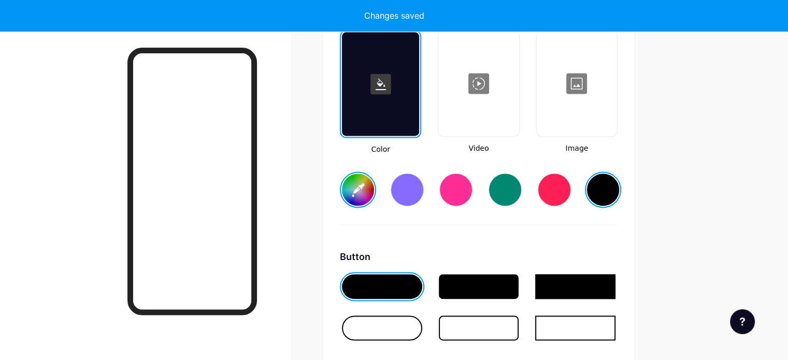
scroll to position [1432, 0]
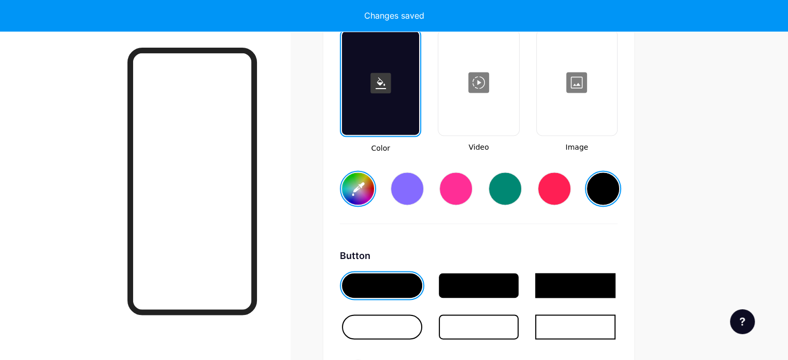
click at [500, 281] on div at bounding box center [479, 285] width 80 height 25
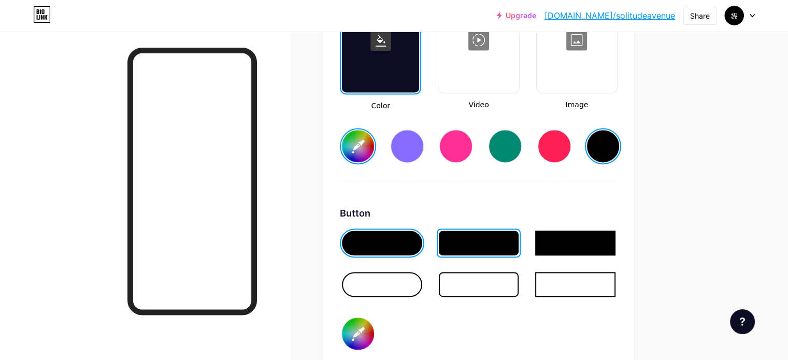
scroll to position [1478, 0]
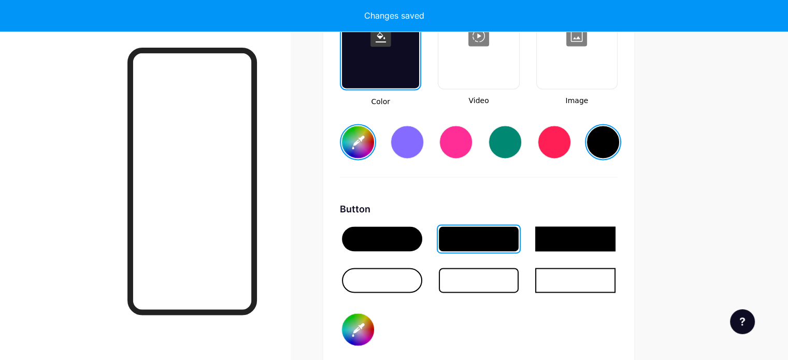
click at [590, 241] on div at bounding box center [575, 239] width 80 height 25
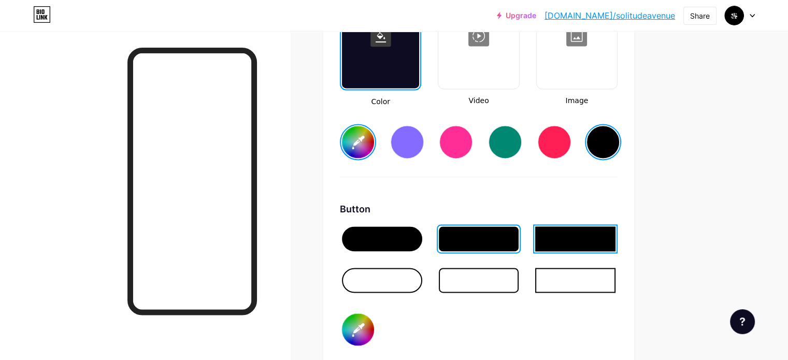
click at [374, 323] on input "#000000" at bounding box center [358, 330] width 32 height 32
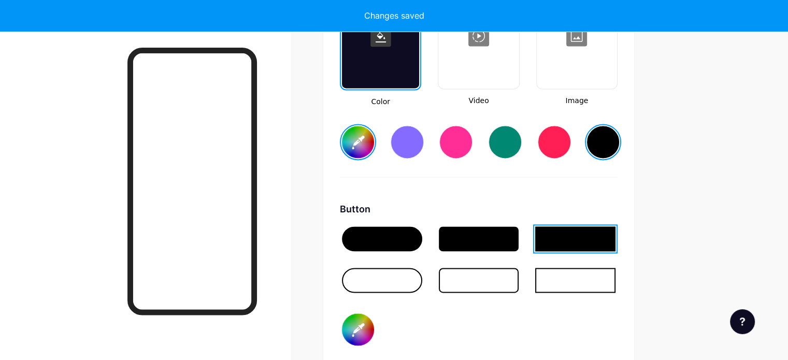
click at [484, 356] on div "Button #262626" at bounding box center [479, 283] width 278 height 163
click at [519, 232] on div at bounding box center [479, 239] width 80 height 25
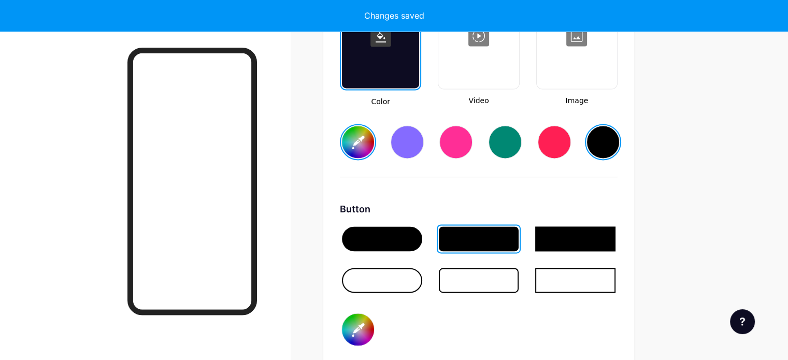
click at [616, 245] on div at bounding box center [575, 239] width 80 height 25
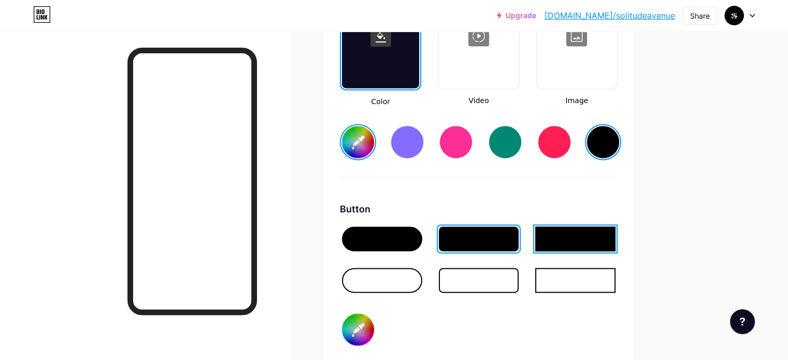
click at [422, 243] on div at bounding box center [382, 239] width 80 height 25
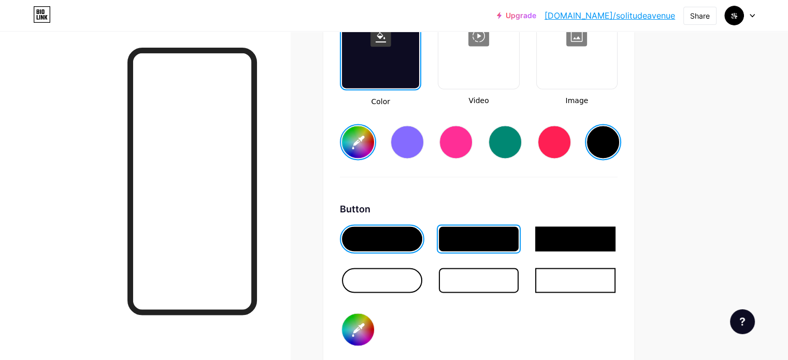
click at [422, 272] on div at bounding box center [382, 280] width 80 height 25
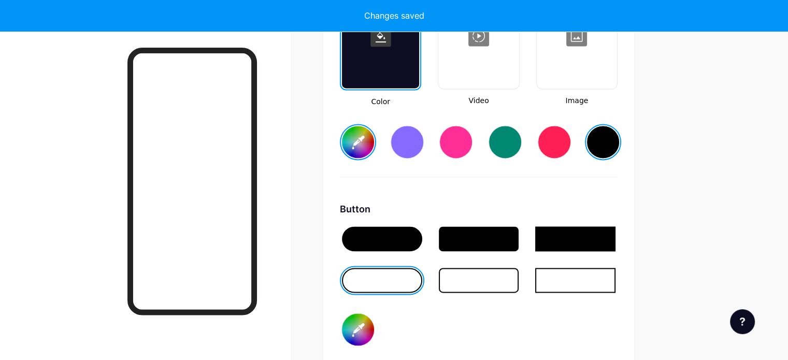
click at [519, 269] on div at bounding box center [479, 280] width 80 height 25
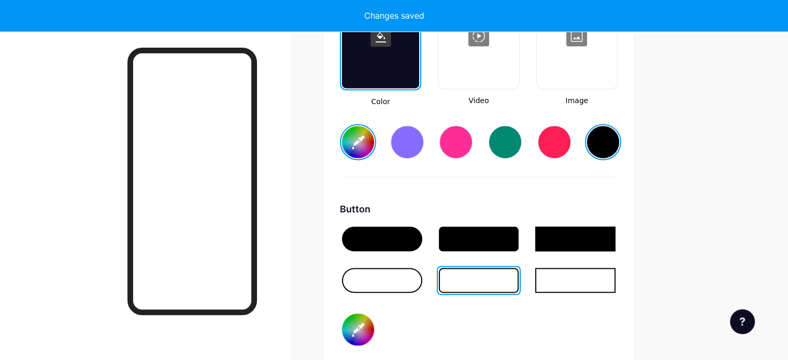
click at [422, 233] on div at bounding box center [382, 239] width 80 height 25
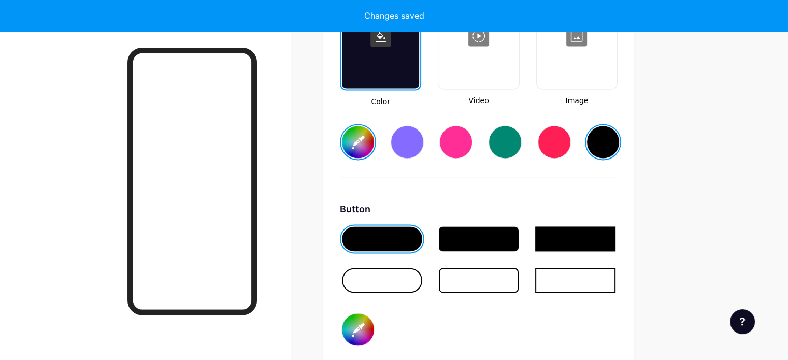
click at [374, 321] on input "#262626" at bounding box center [358, 330] width 32 height 32
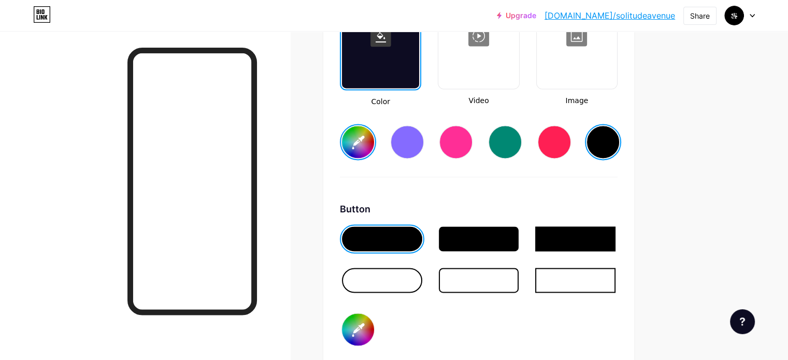
type input "#141414"
click at [374, 333] on input "#141414" at bounding box center [358, 330] width 32 height 32
click at [512, 322] on div "Button #141414" at bounding box center [479, 283] width 278 height 163
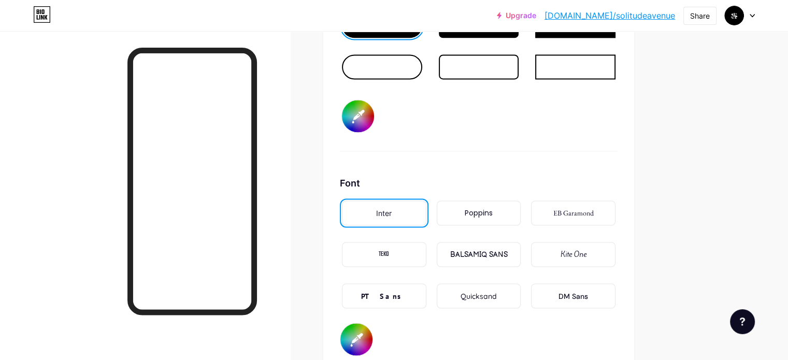
scroll to position [1696, 0]
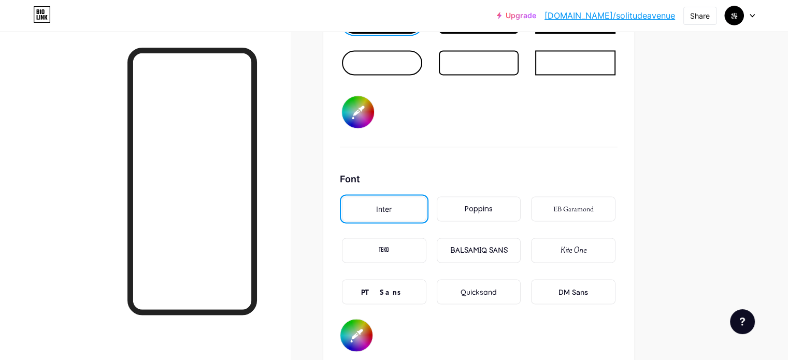
click at [595, 199] on div "EB Garamond" at bounding box center [573, 208] width 84 height 25
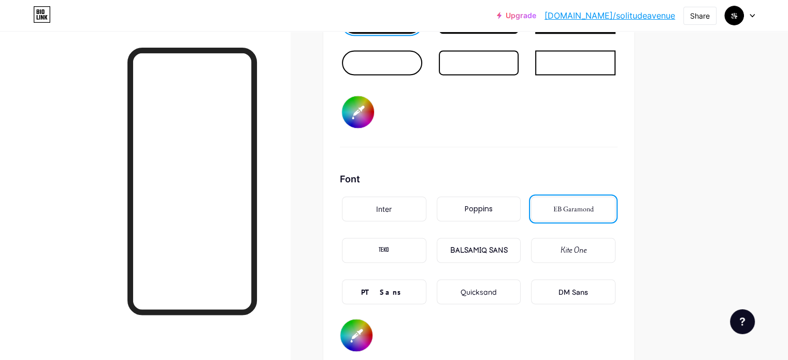
click at [509, 214] on div "Poppins" at bounding box center [479, 208] width 84 height 25
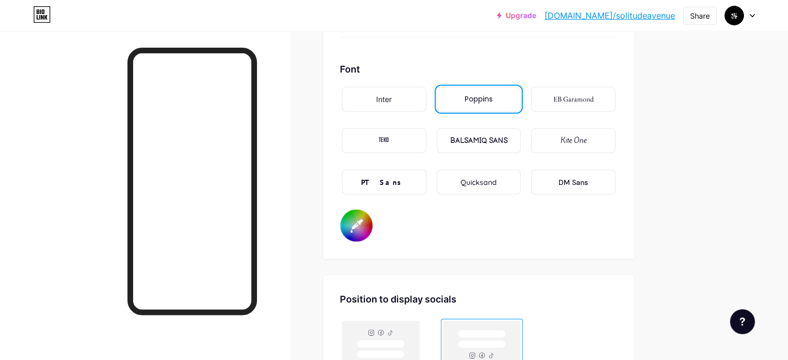
scroll to position [1807, 0]
click at [417, 97] on div "Inter" at bounding box center [384, 98] width 84 height 25
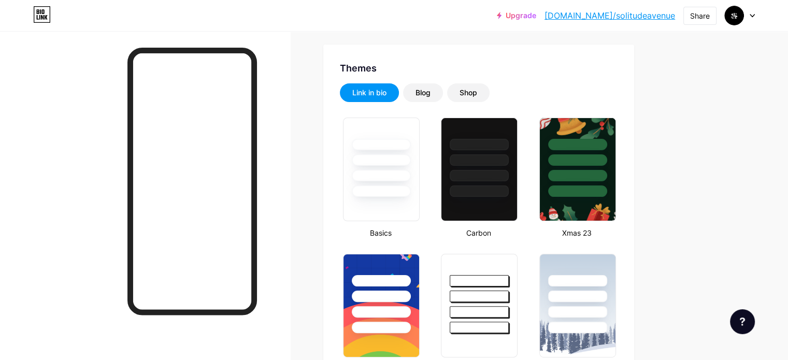
scroll to position [0, 0]
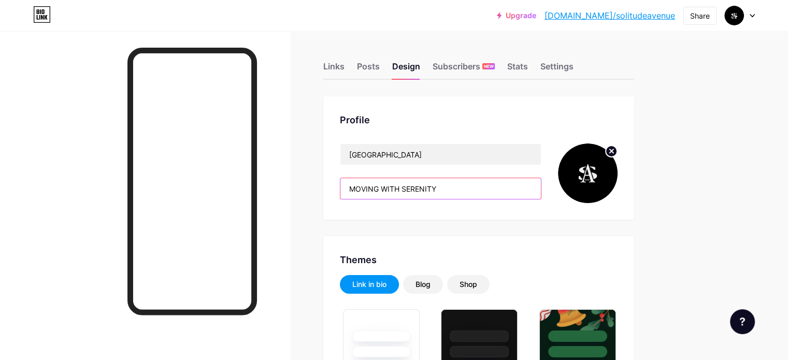
click at [478, 192] on input "MOVING WITH SERENITY" at bounding box center [441, 188] width 201 height 21
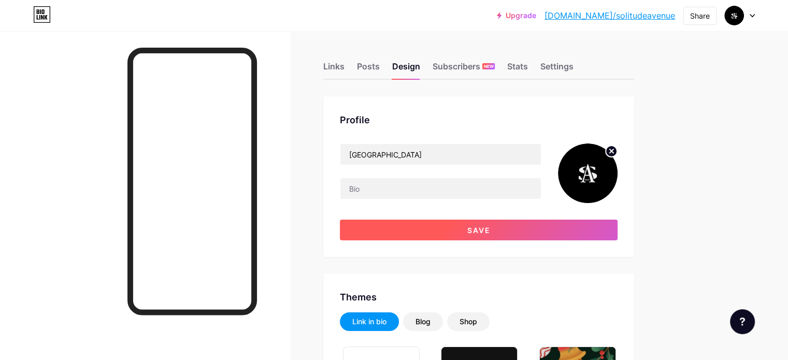
click at [482, 234] on button "Save" at bounding box center [479, 230] width 278 height 21
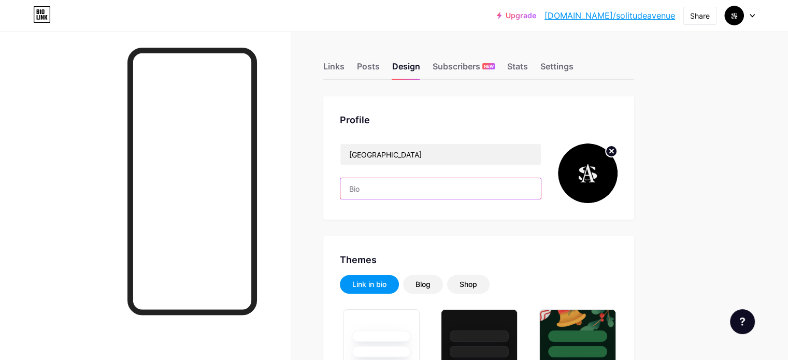
click at [447, 190] on input "text" at bounding box center [441, 188] width 201 height 21
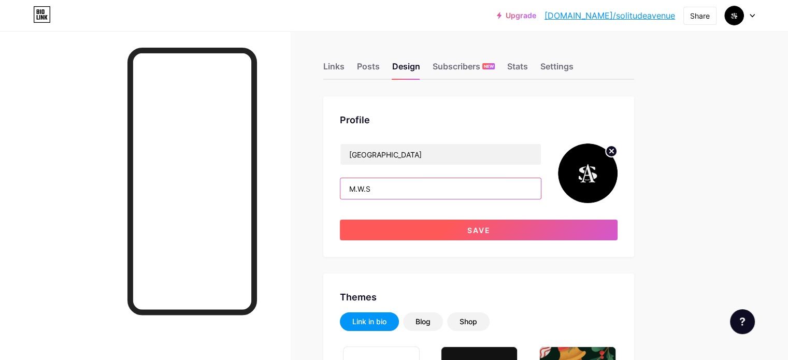
type input "M.W.S"
click at [436, 223] on button "Save" at bounding box center [479, 230] width 278 height 21
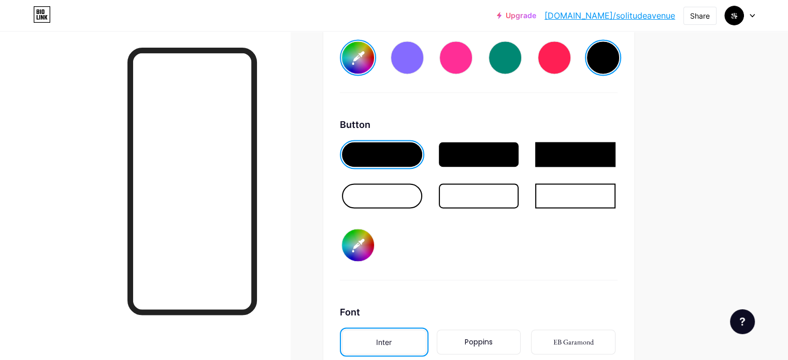
scroll to position [1394, 0]
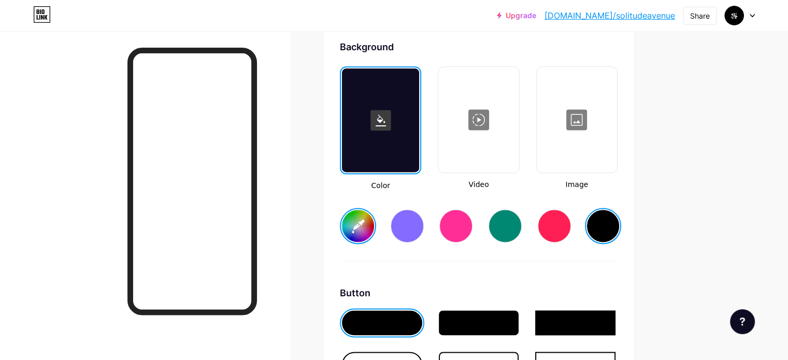
click at [419, 127] on div at bounding box center [380, 120] width 77 height 104
click at [391, 114] on rect at bounding box center [381, 120] width 21 height 21
click at [608, 154] on div at bounding box center [577, 120] width 78 height 104
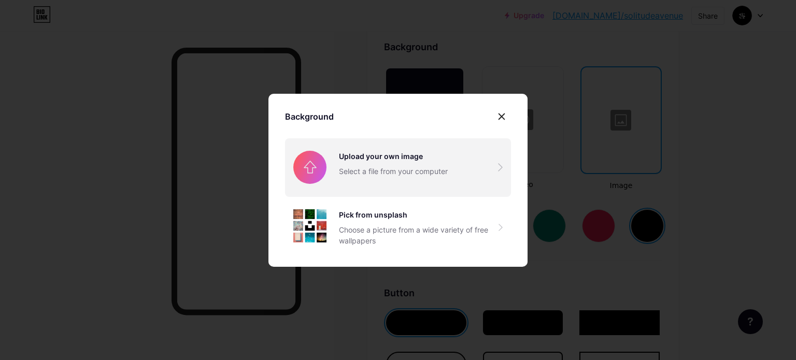
click at [398, 168] on input "file" at bounding box center [398, 167] width 226 height 58
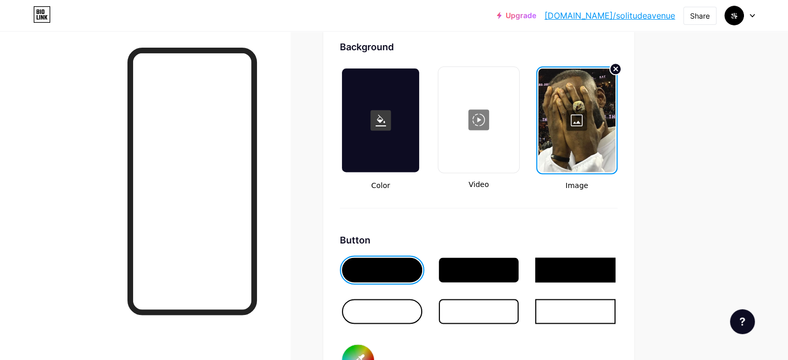
click at [419, 135] on div at bounding box center [380, 120] width 77 height 104
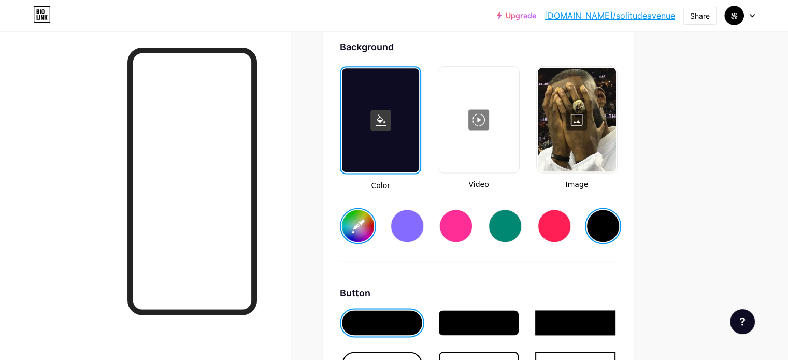
click at [620, 216] on div at bounding box center [603, 225] width 33 height 33
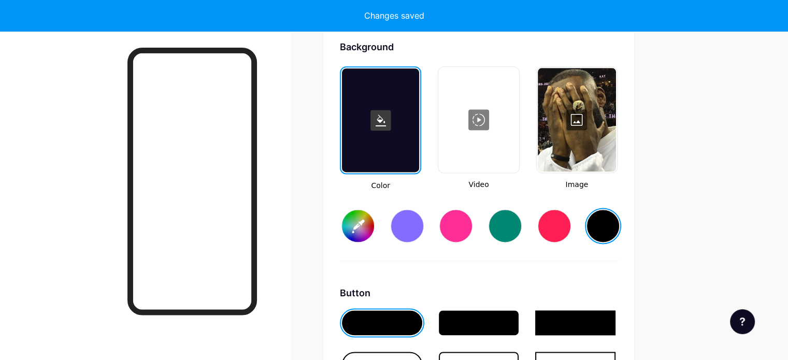
click at [374, 221] on input "#000000" at bounding box center [358, 226] width 32 height 32
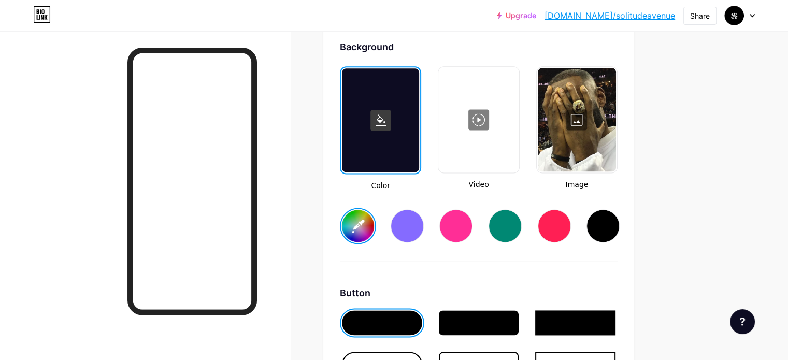
type input "#141414"
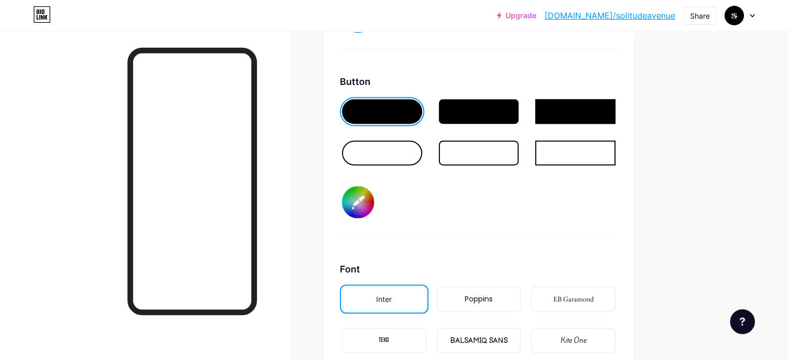
scroll to position [1670, 0]
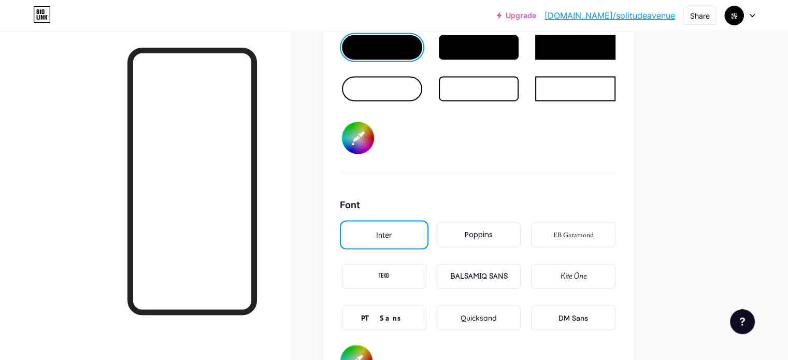
click at [374, 128] on input "#141414" at bounding box center [358, 138] width 32 height 32
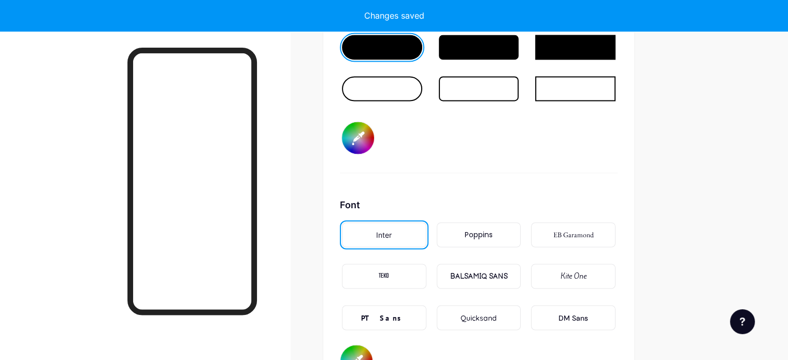
type input "#000000"
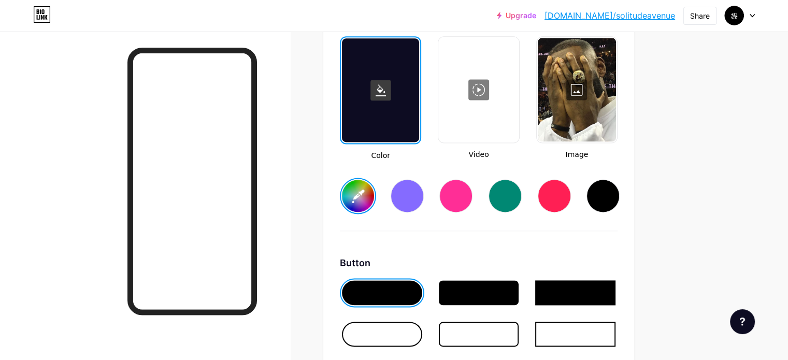
scroll to position [1513, 0]
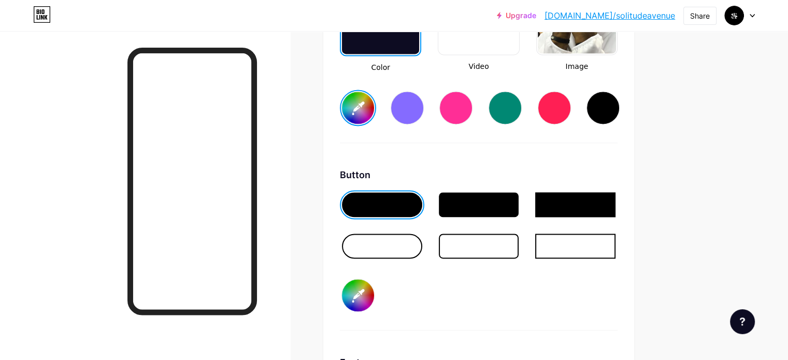
click at [422, 242] on div at bounding box center [382, 246] width 80 height 25
click at [593, 197] on div at bounding box center [575, 204] width 80 height 25
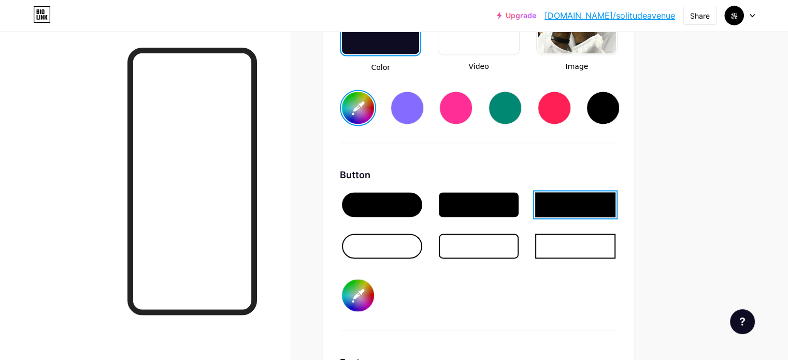
click at [519, 197] on div at bounding box center [479, 204] width 80 height 25
